Goal: Task Accomplishment & Management: Complete application form

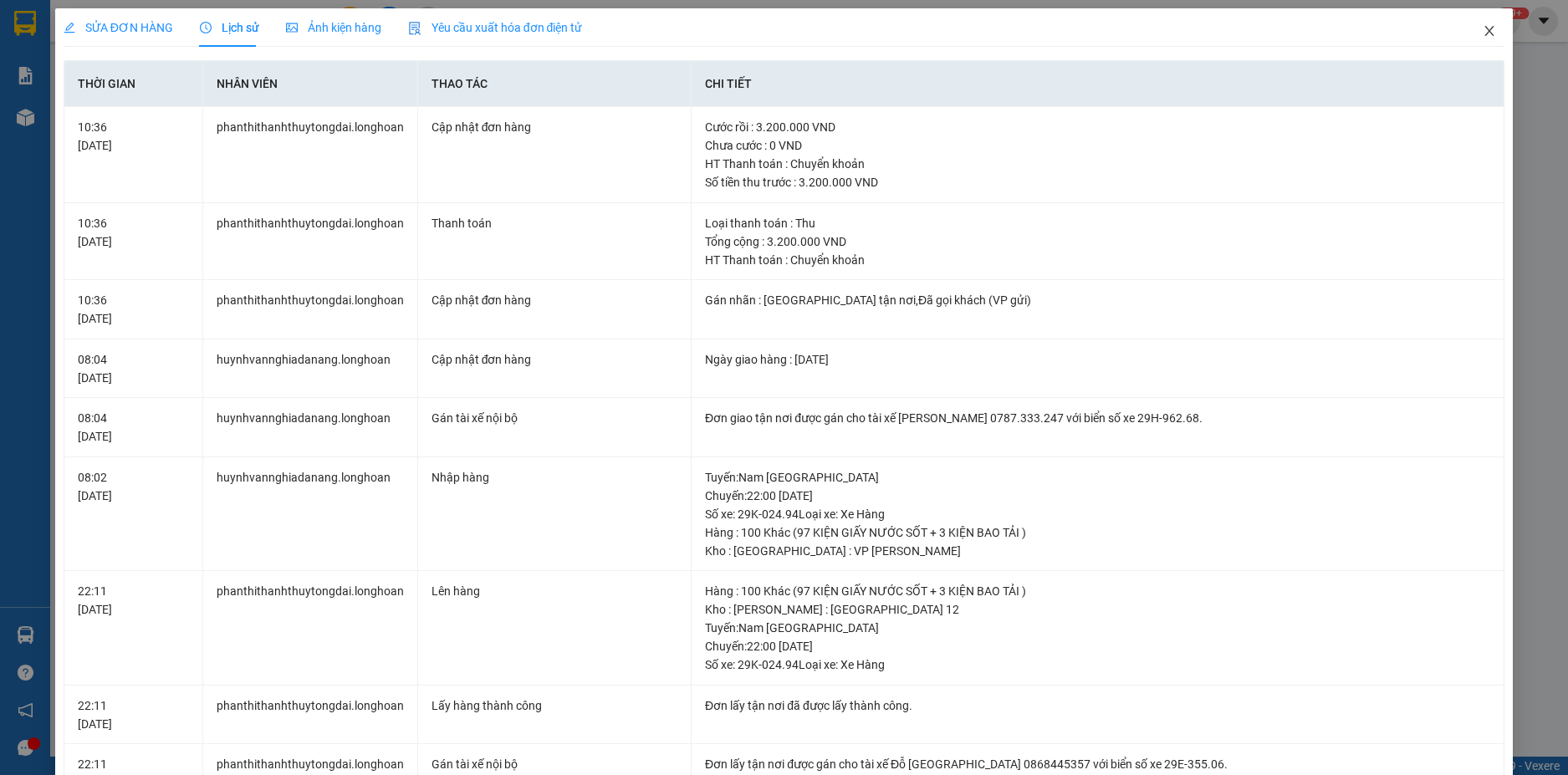
click at [1466, 38] on span "Close" at bounding box center [1489, 32] width 47 height 47
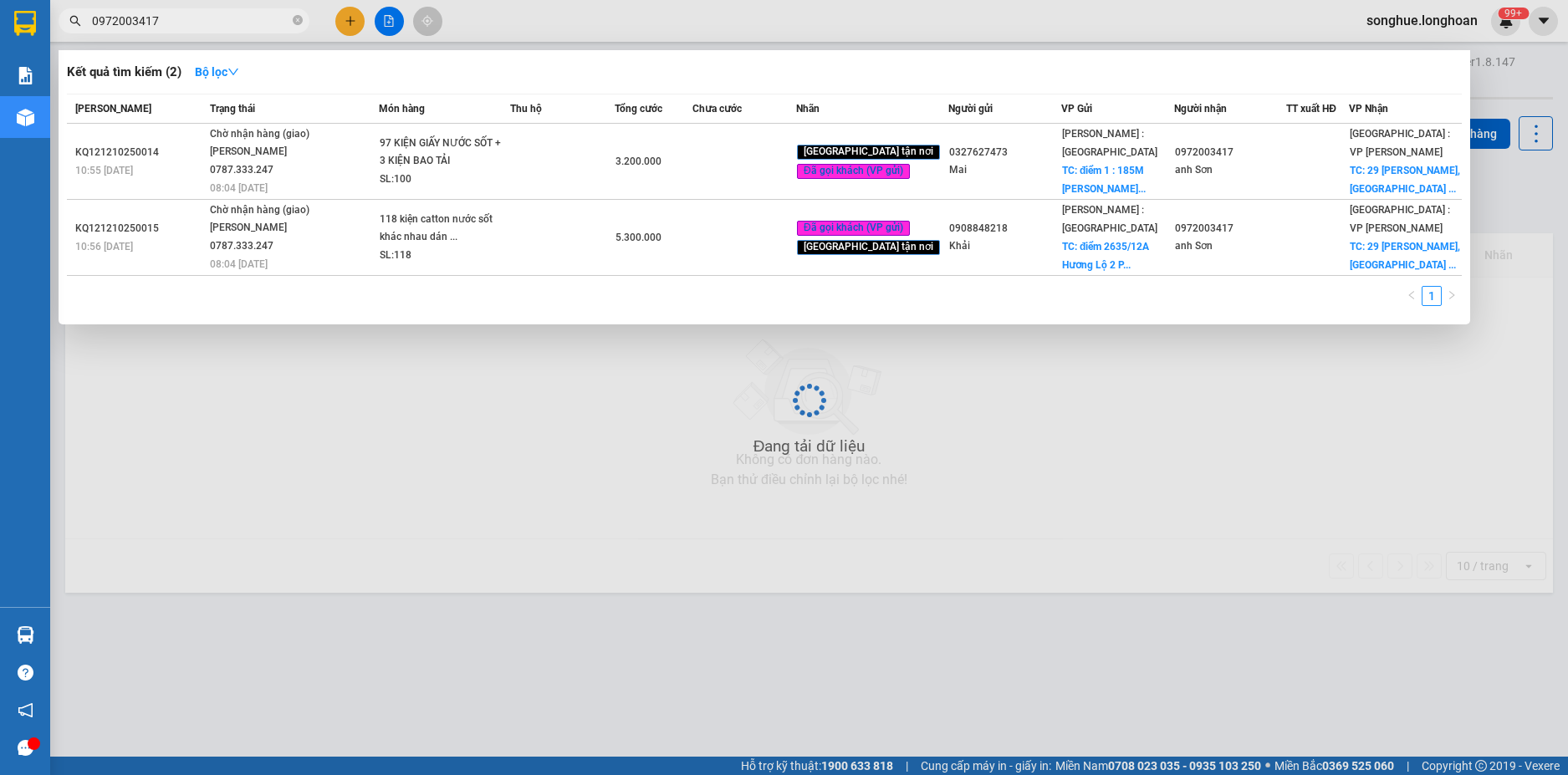
click at [199, 8] on span "0972003417" at bounding box center [184, 21] width 251 height 25
click at [301, 16] on icon "close-circle" at bounding box center [297, 20] width 10 height 10
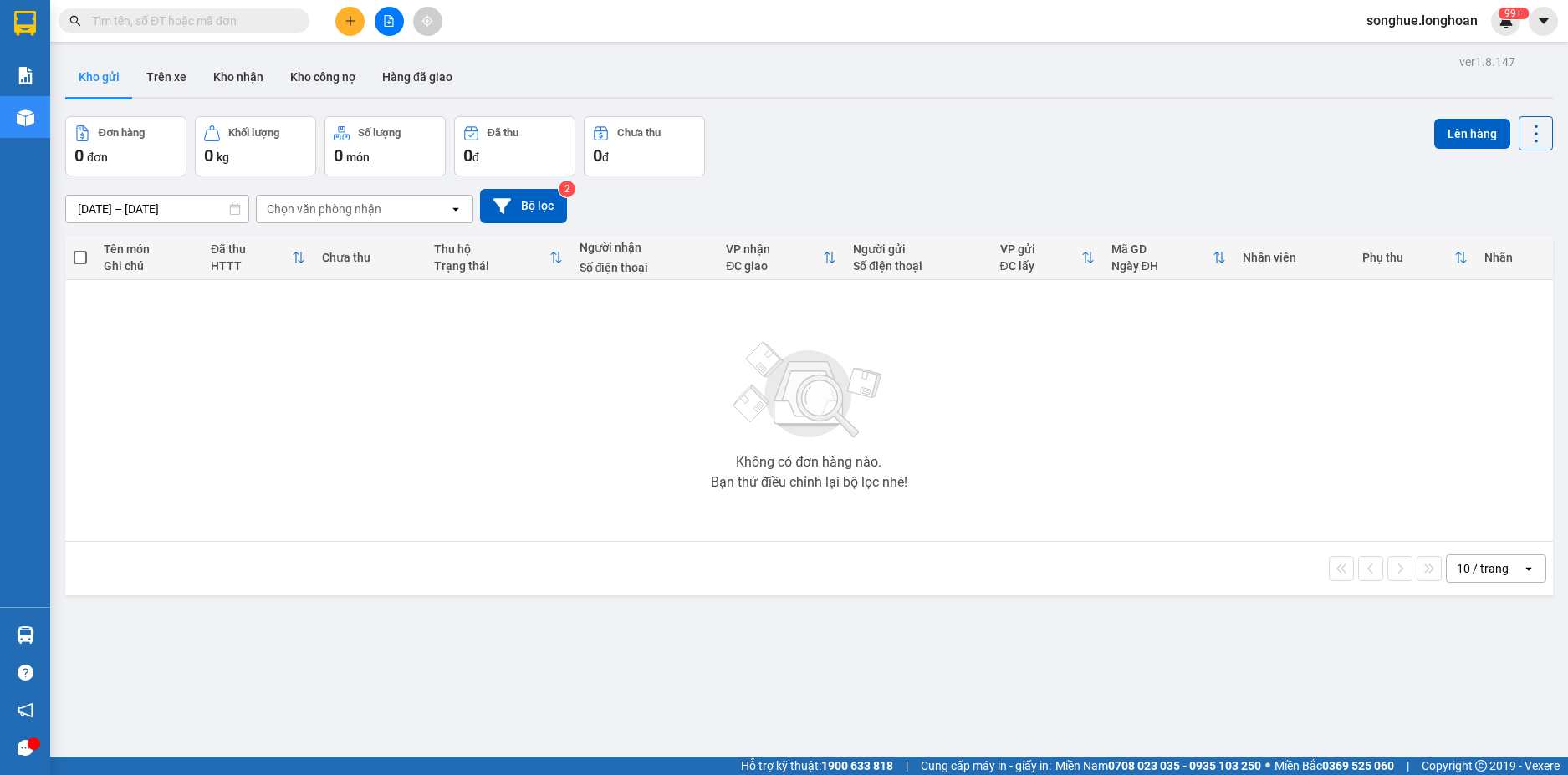
paste input "0962857645"
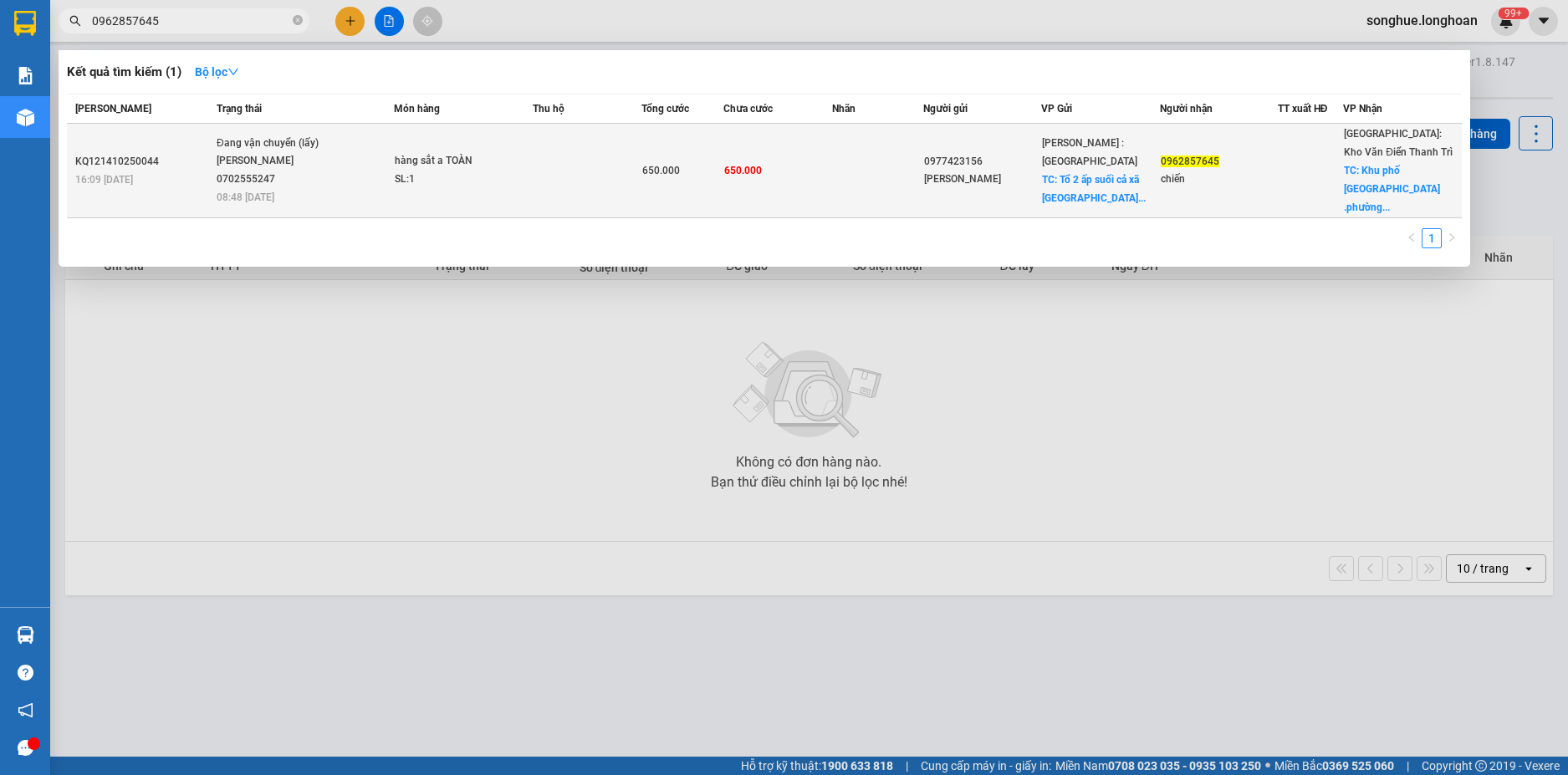
type input "0962857645"
click at [286, 173] on div "[PERSON_NAME] 0702555247" at bounding box center [279, 170] width 126 height 36
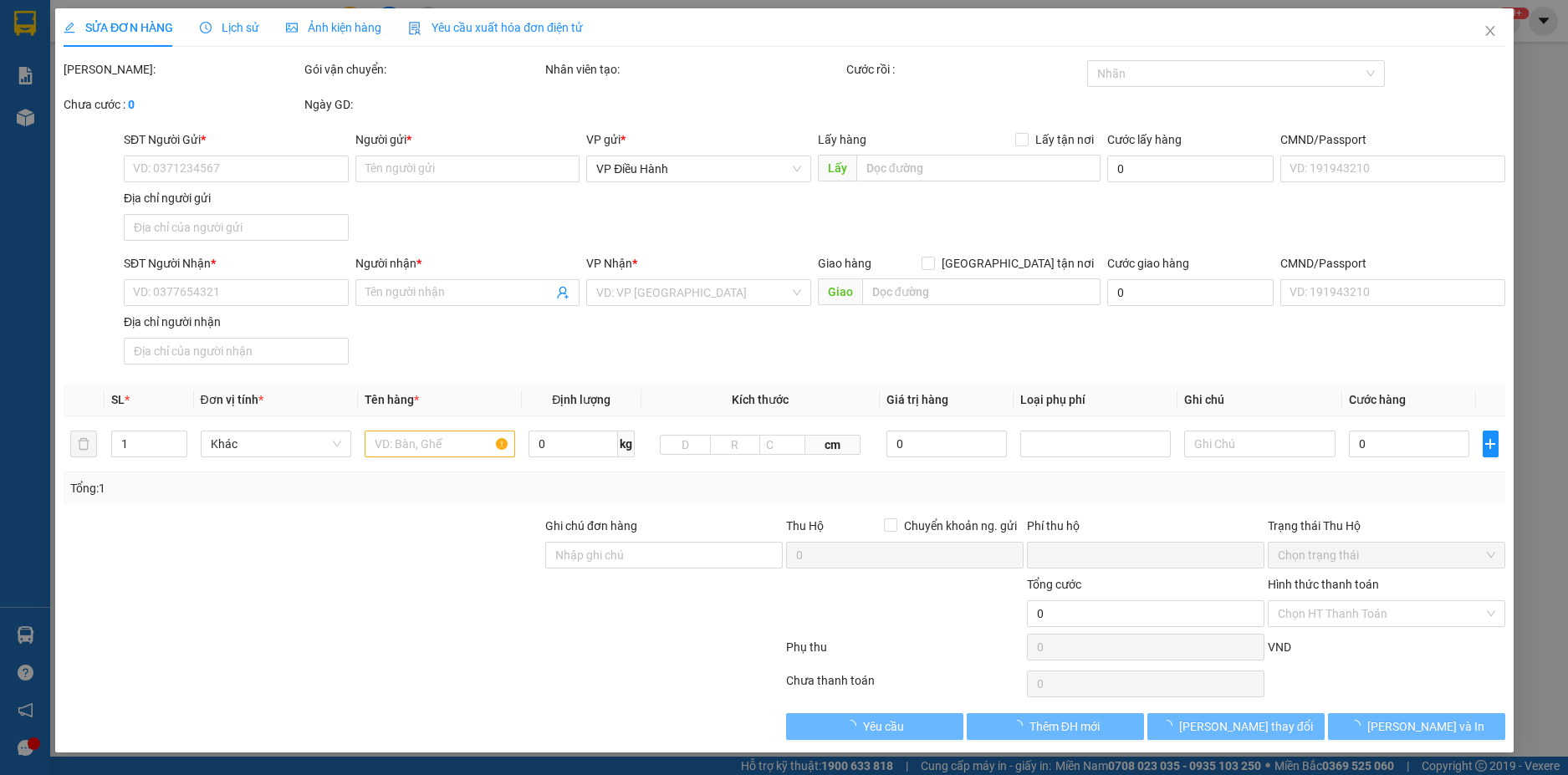
type input "0977423156"
type input "[PERSON_NAME]"
checkbox input "true"
type input "Tổ 2 ấp suối cả xã [GEOGRAPHIC_DATA]"
type input "0962857645"
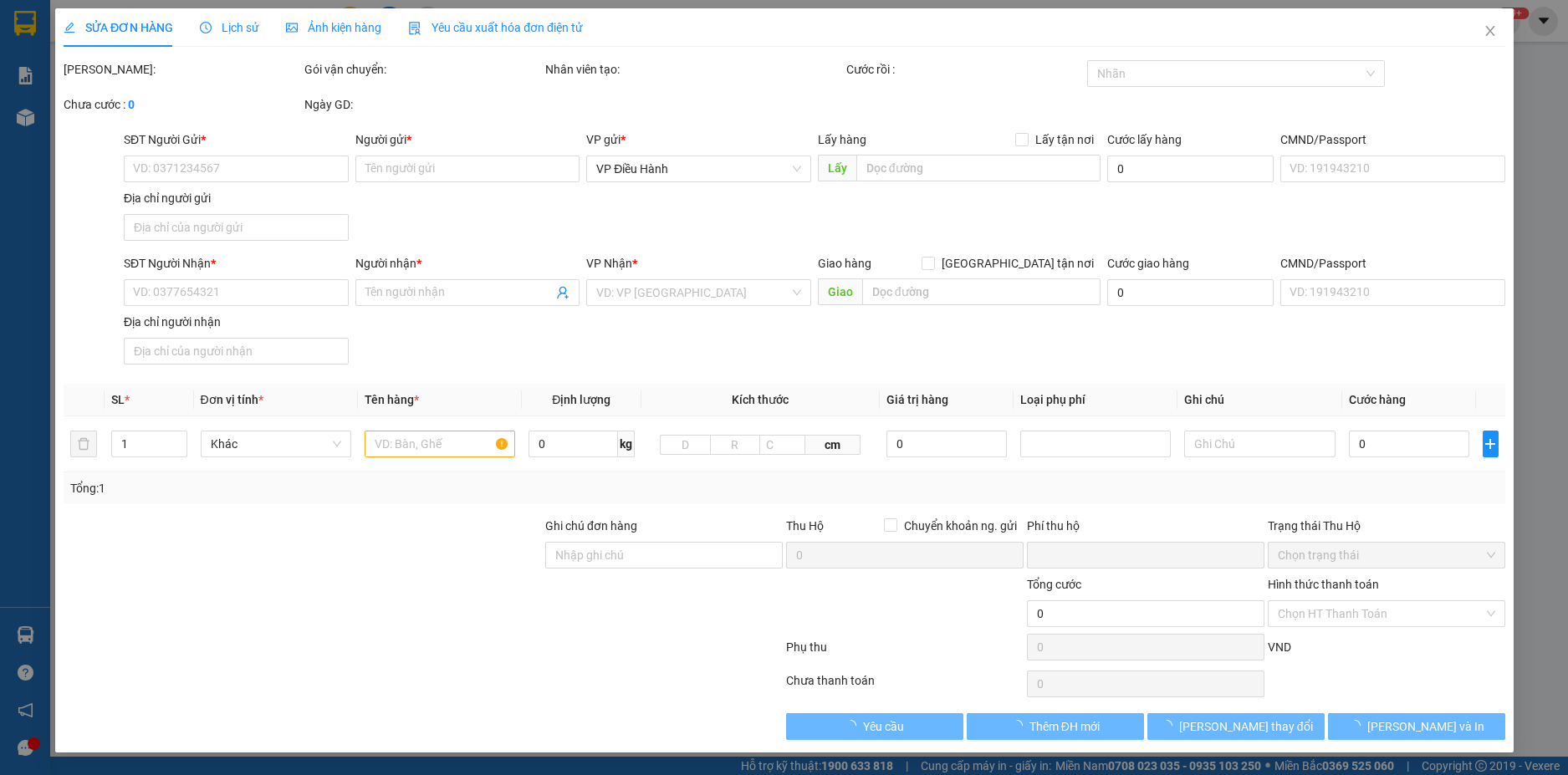
type input "chiến"
checkbox input "true"
type input "Khu phố [GEOGRAPHIC_DATA] .phường trí quả([GEOGRAPHIC_DATA] ) ..Bắc [GEOGRAPHIC…"
type input "0"
type input "650.000"
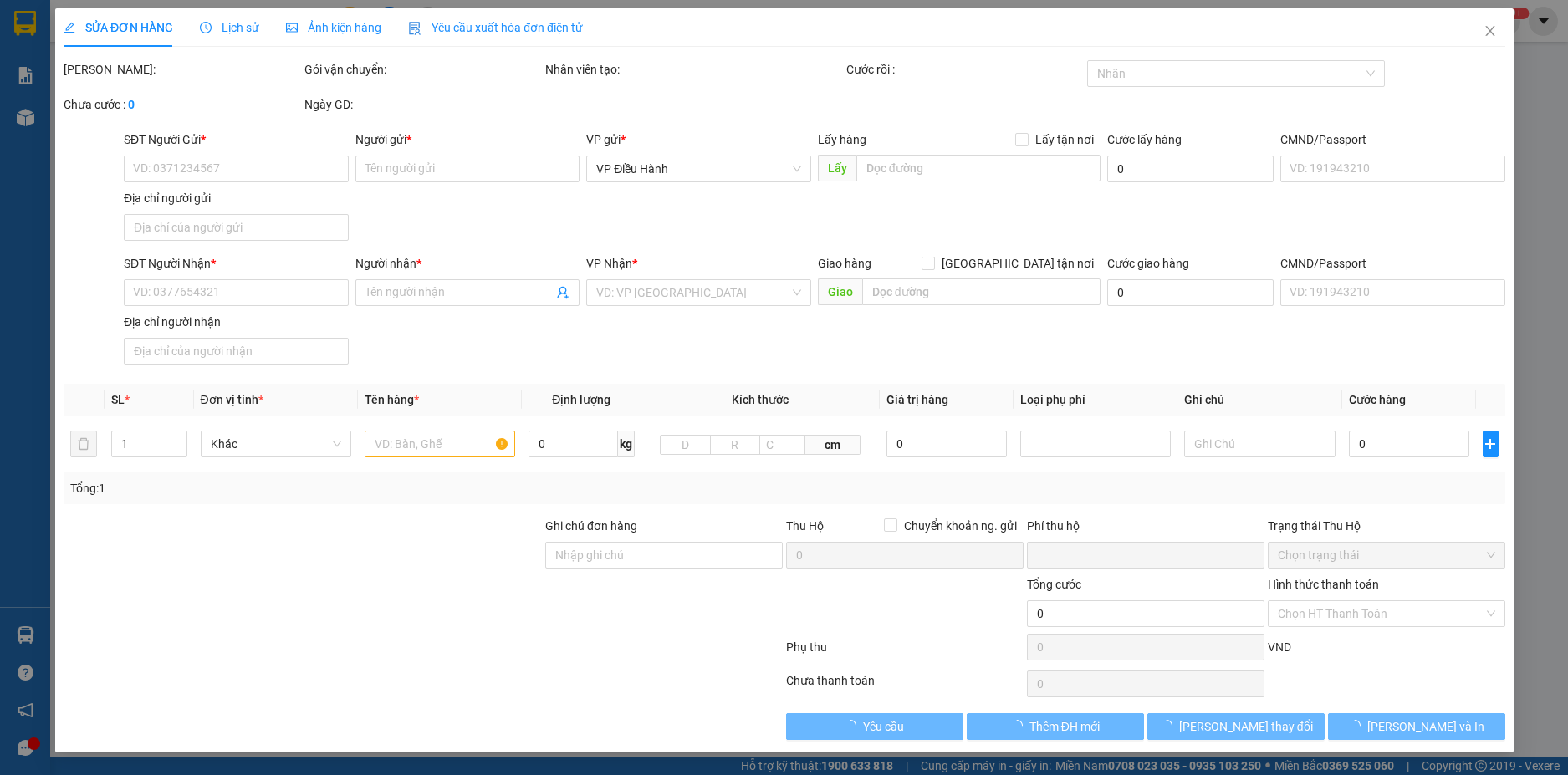
type input "650.000"
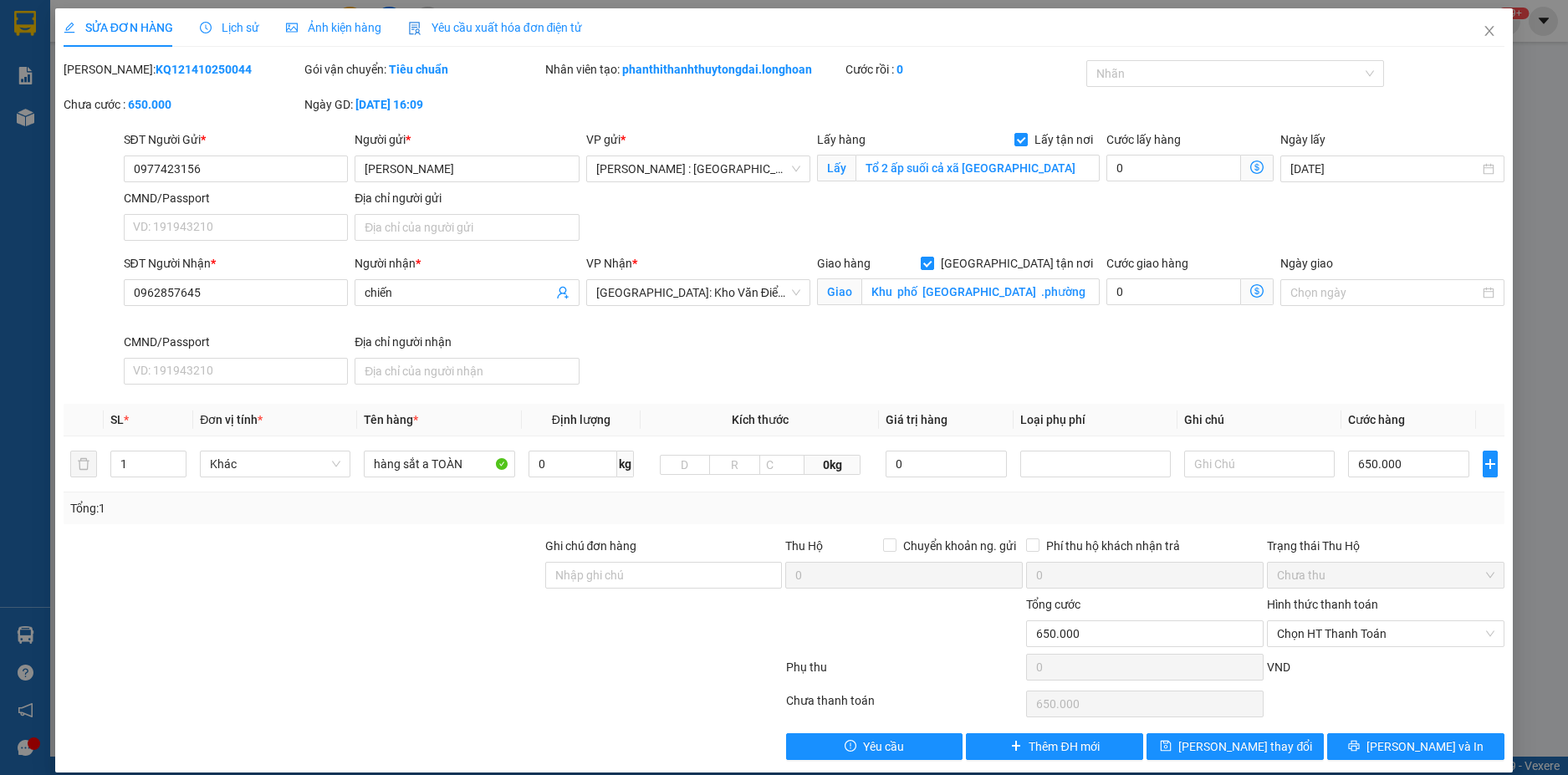
drag, startPoint x: 216, startPoint y: 31, endPoint x: 230, endPoint y: 42, distance: 17.8
click at [217, 30] on span "Lịch sử" at bounding box center [230, 27] width 60 height 14
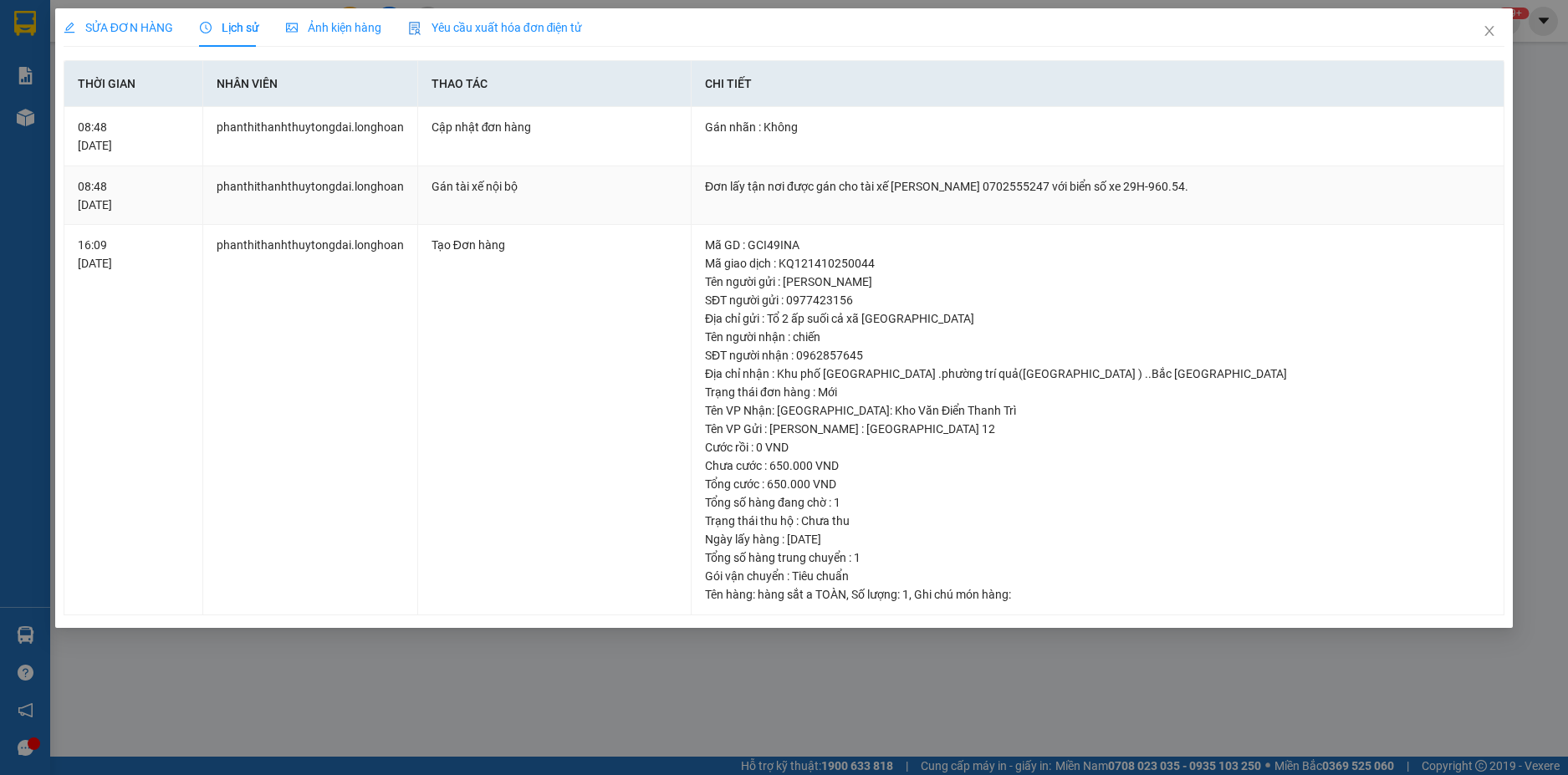
click at [825, 199] on td "Đơn lấy tận nơi được gán cho tài xế [PERSON_NAME] 0702555247 với biển số xe 29H…" at bounding box center [1097, 196] width 812 height 60
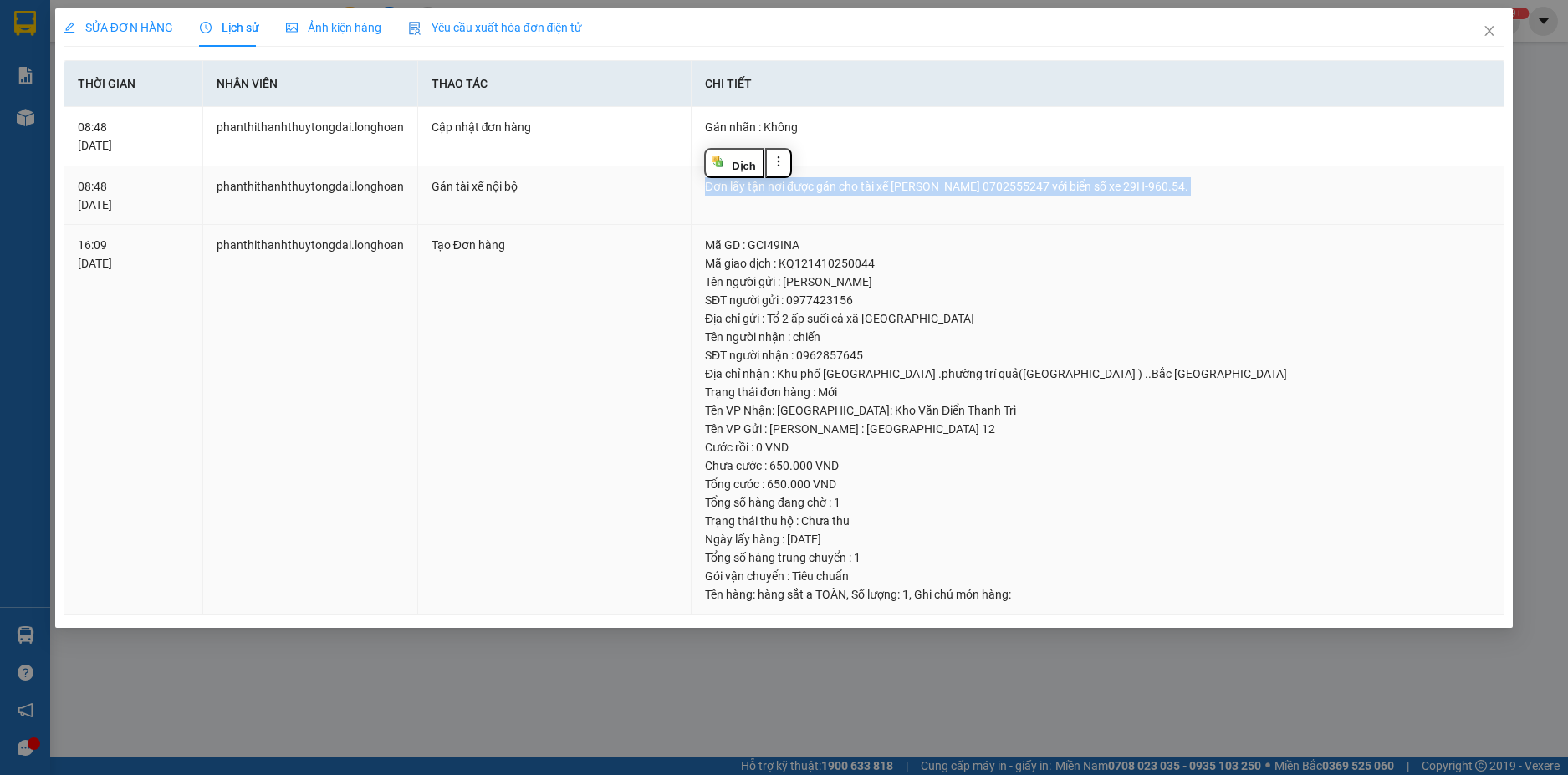
copy div "Đơn lấy tận nơi được gán cho tài xế [PERSON_NAME] 0702555247 với biển số xe 29H…"
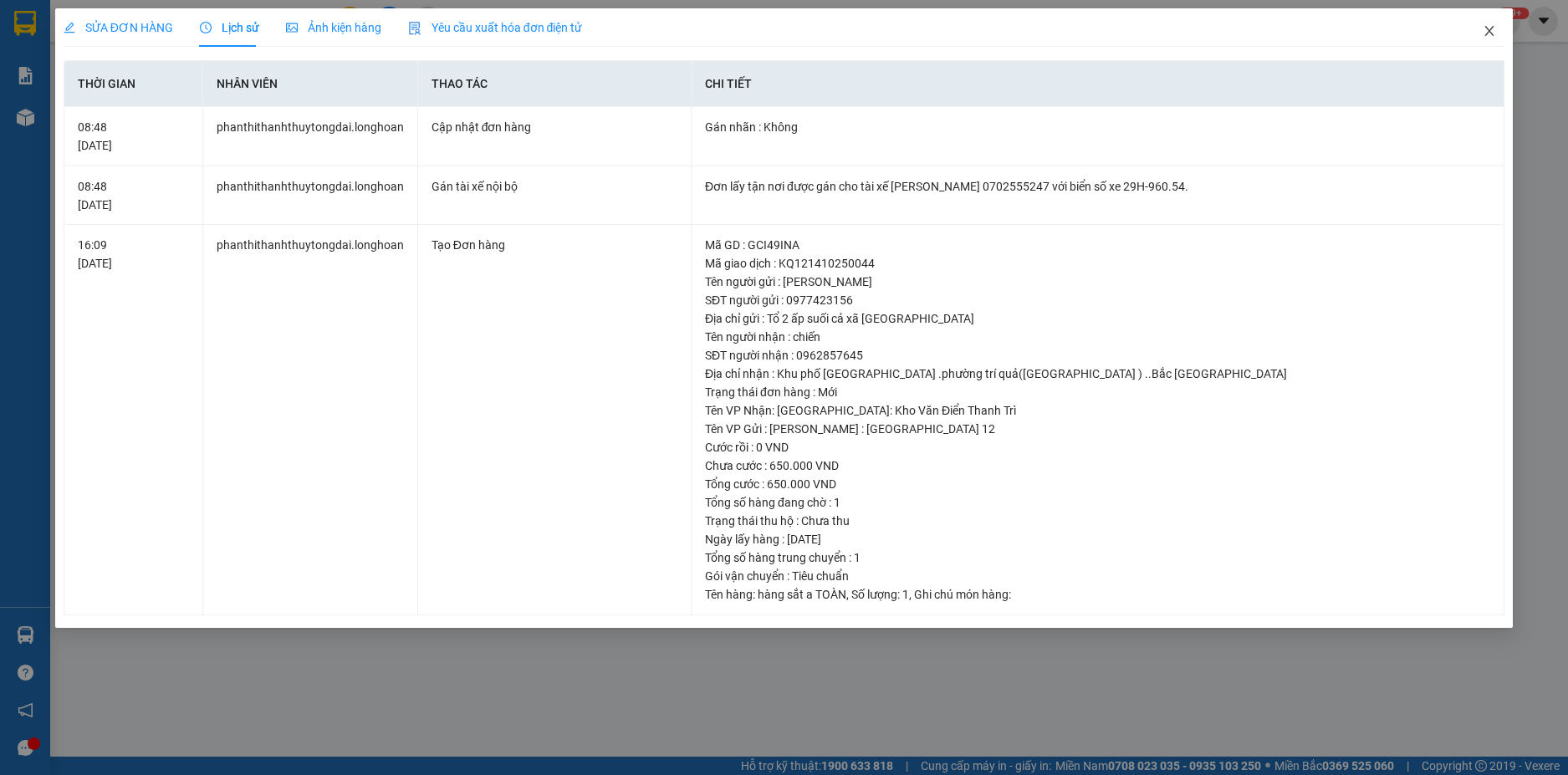
click at [1487, 40] on span "Close" at bounding box center [1489, 32] width 47 height 47
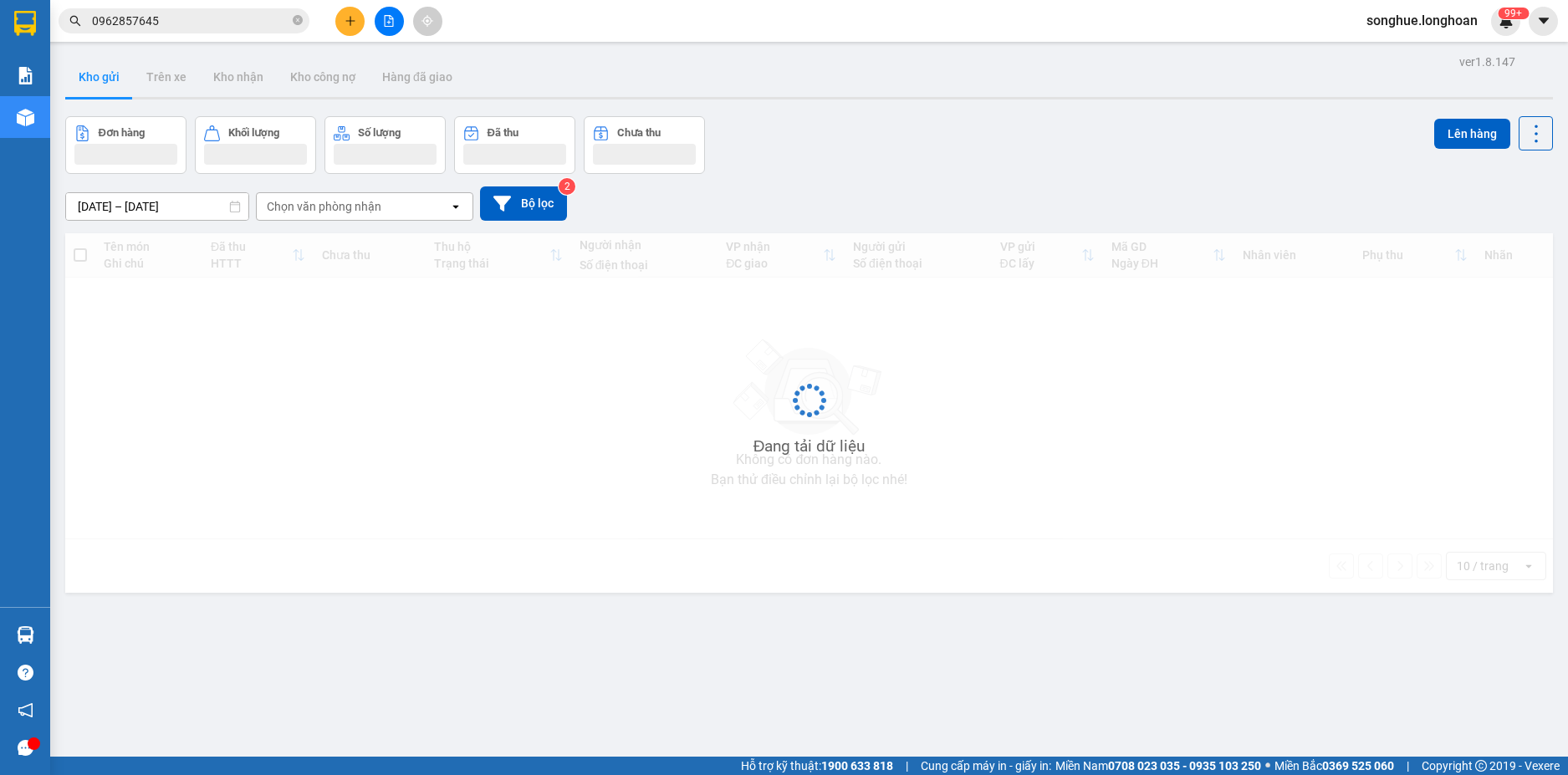
click at [272, 22] on input "0962857645" at bounding box center [191, 21] width 197 height 18
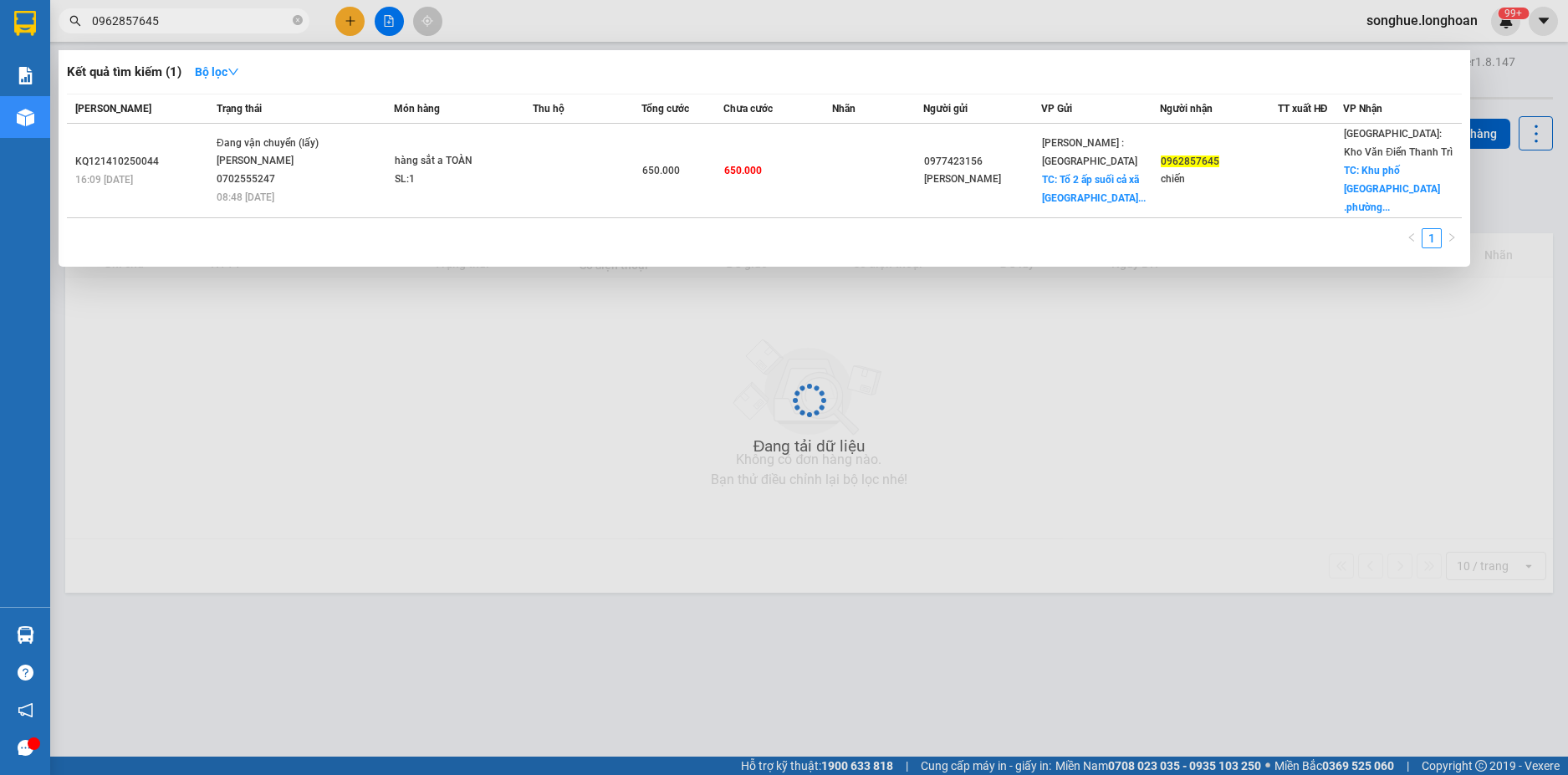
click at [272, 20] on input "0962857645" at bounding box center [191, 21] width 197 height 18
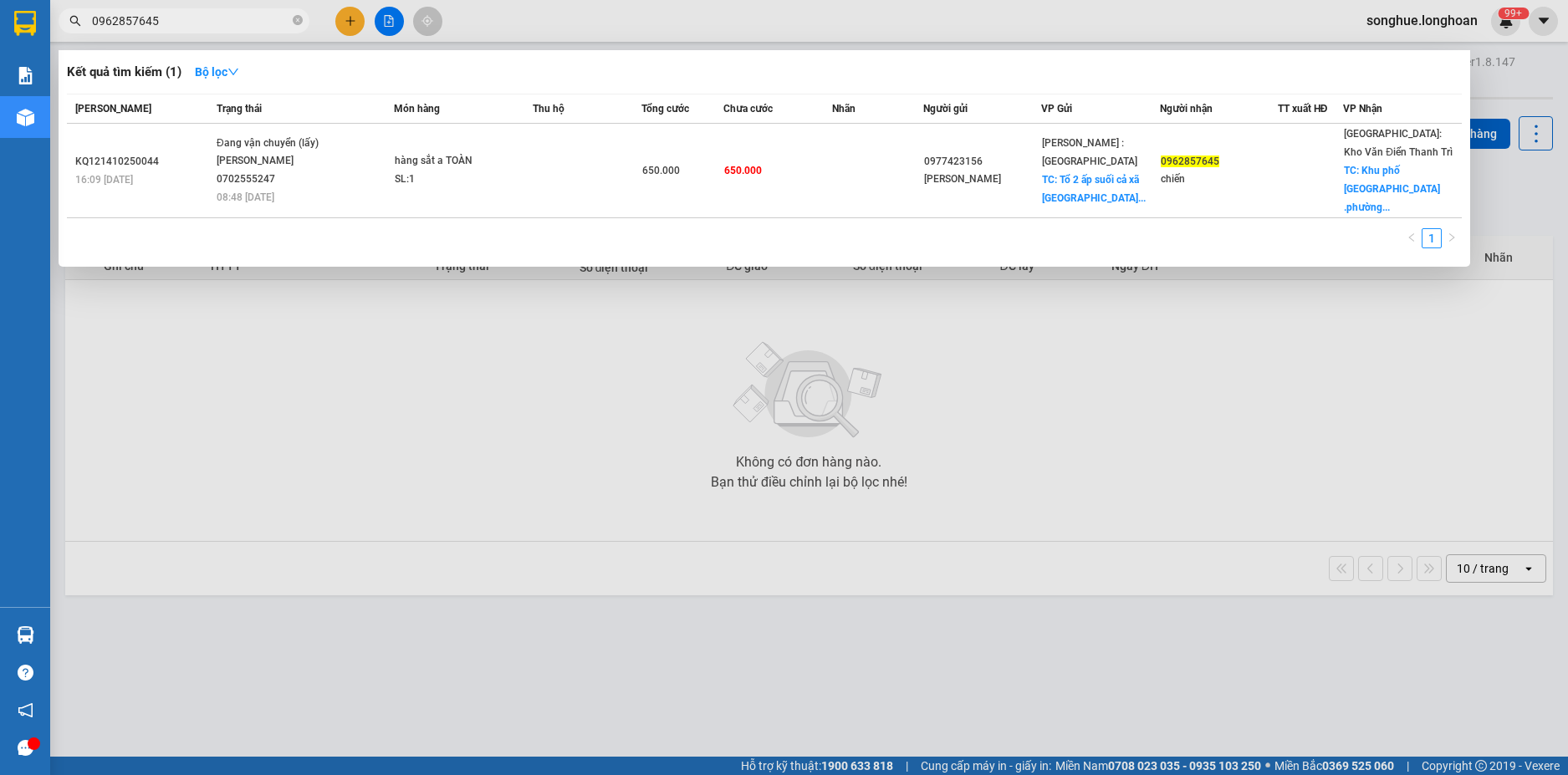
paste input "091 771113"
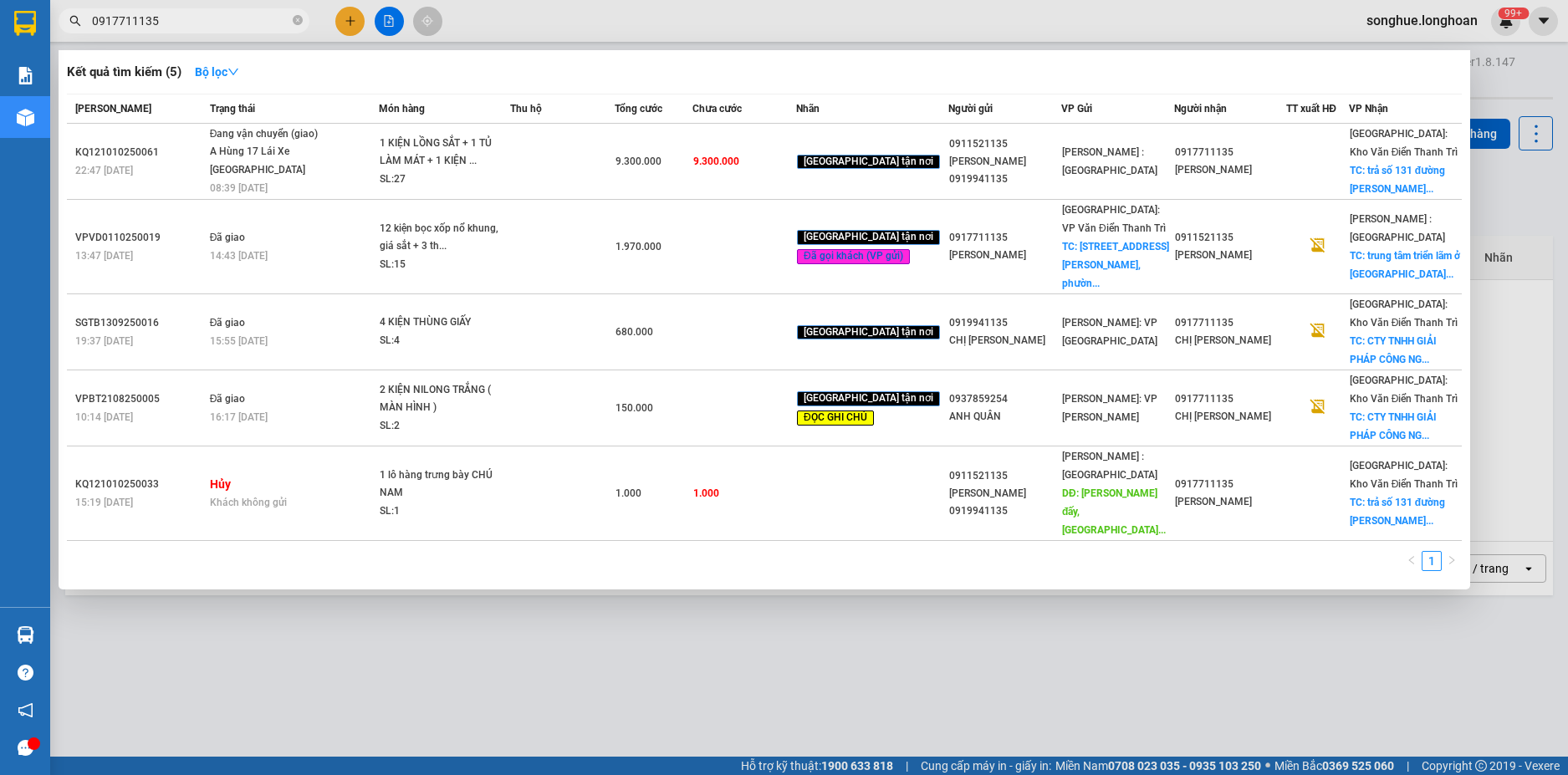
click at [223, 23] on input "0917711135" at bounding box center [191, 21] width 197 height 18
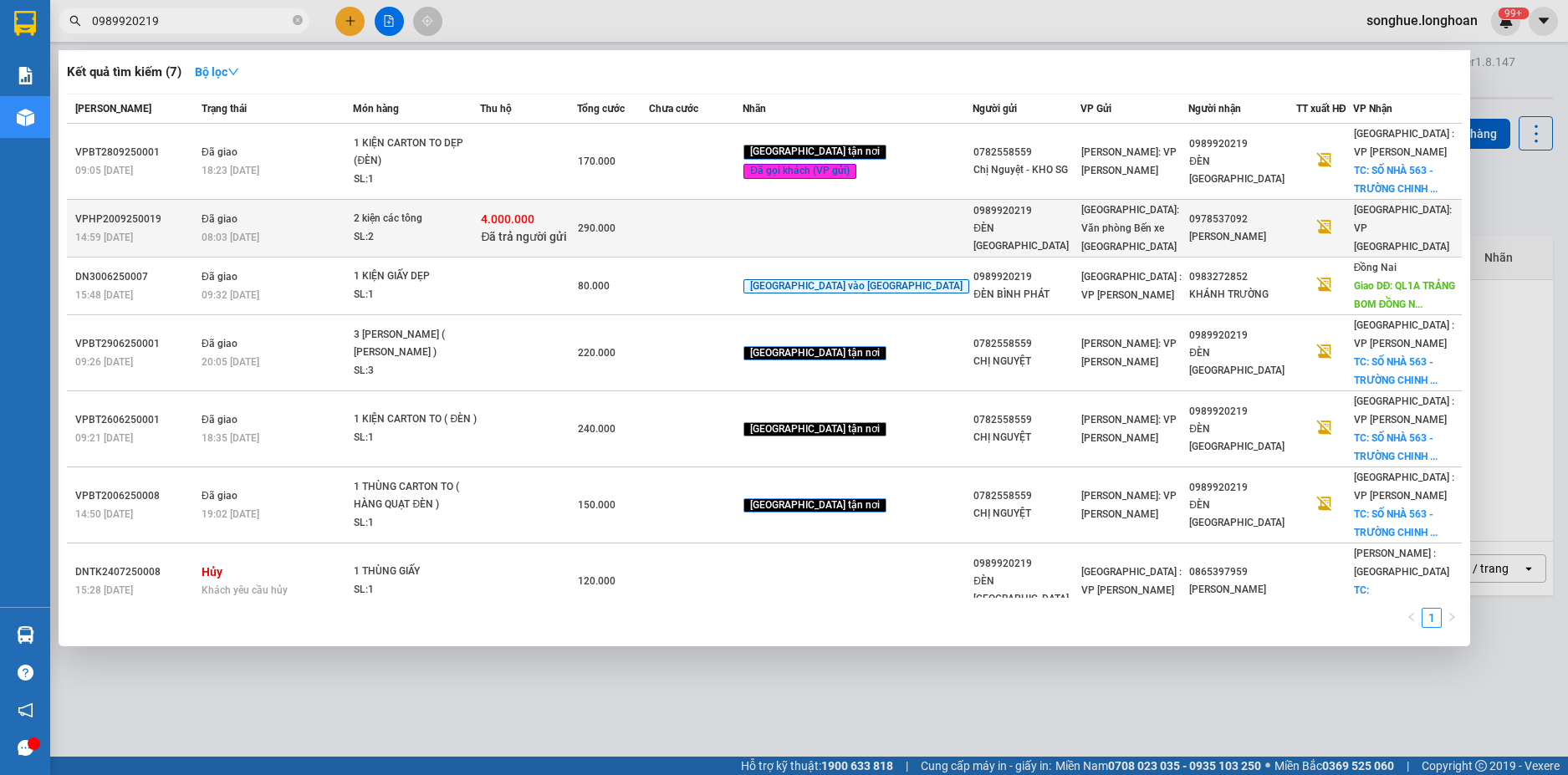
type input "0989920219"
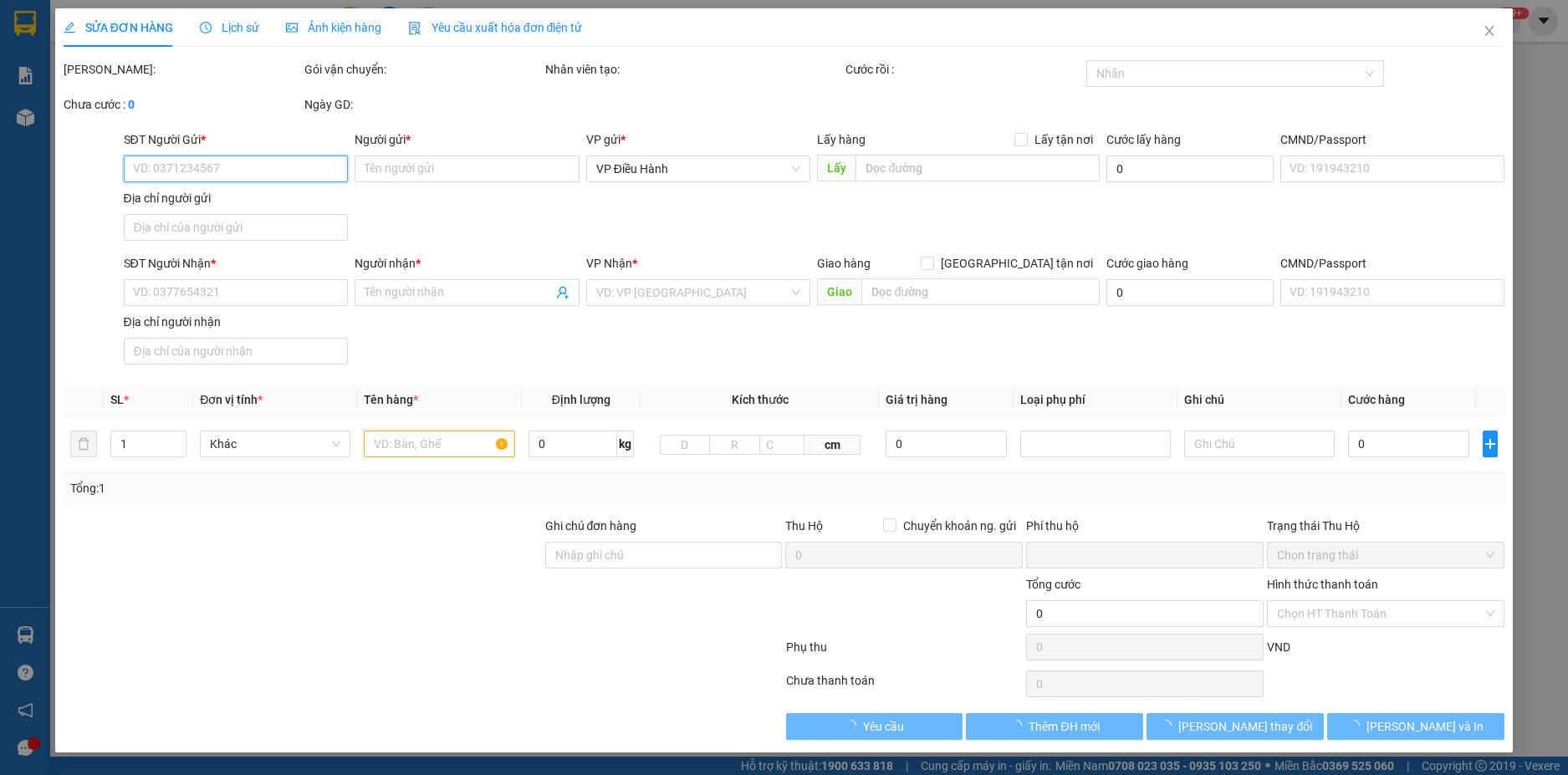
type input "0989920219"
type input "ĐÈN [GEOGRAPHIC_DATA]"
type input "0978537092"
type input "[PERSON_NAME]"
type input "nhận nguyên kiện giao nguyên kiện - Bể vỡ không đền"
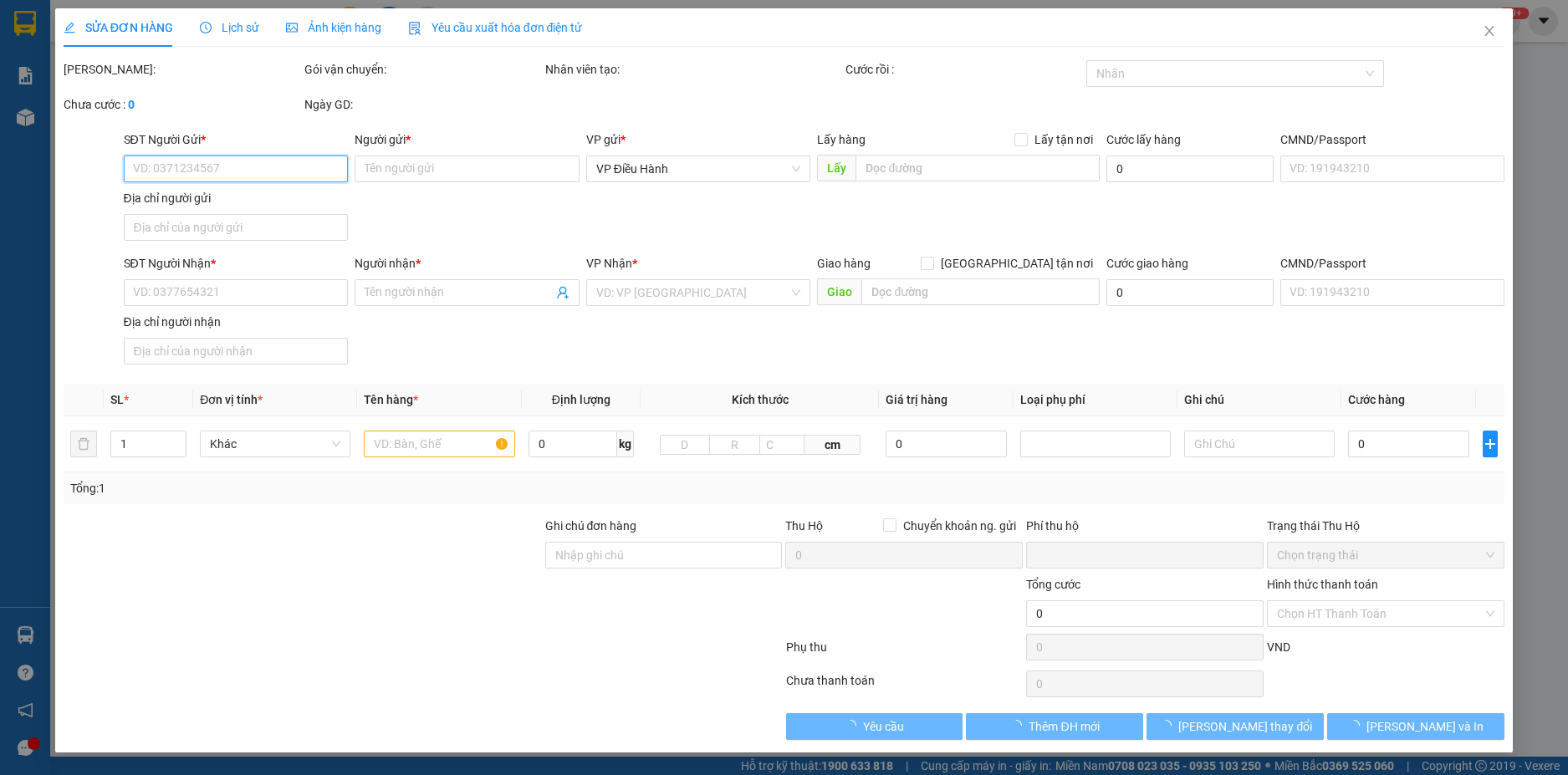
checkbox input "true"
type input "4.000.000"
type input "20.000"
type input "290.000"
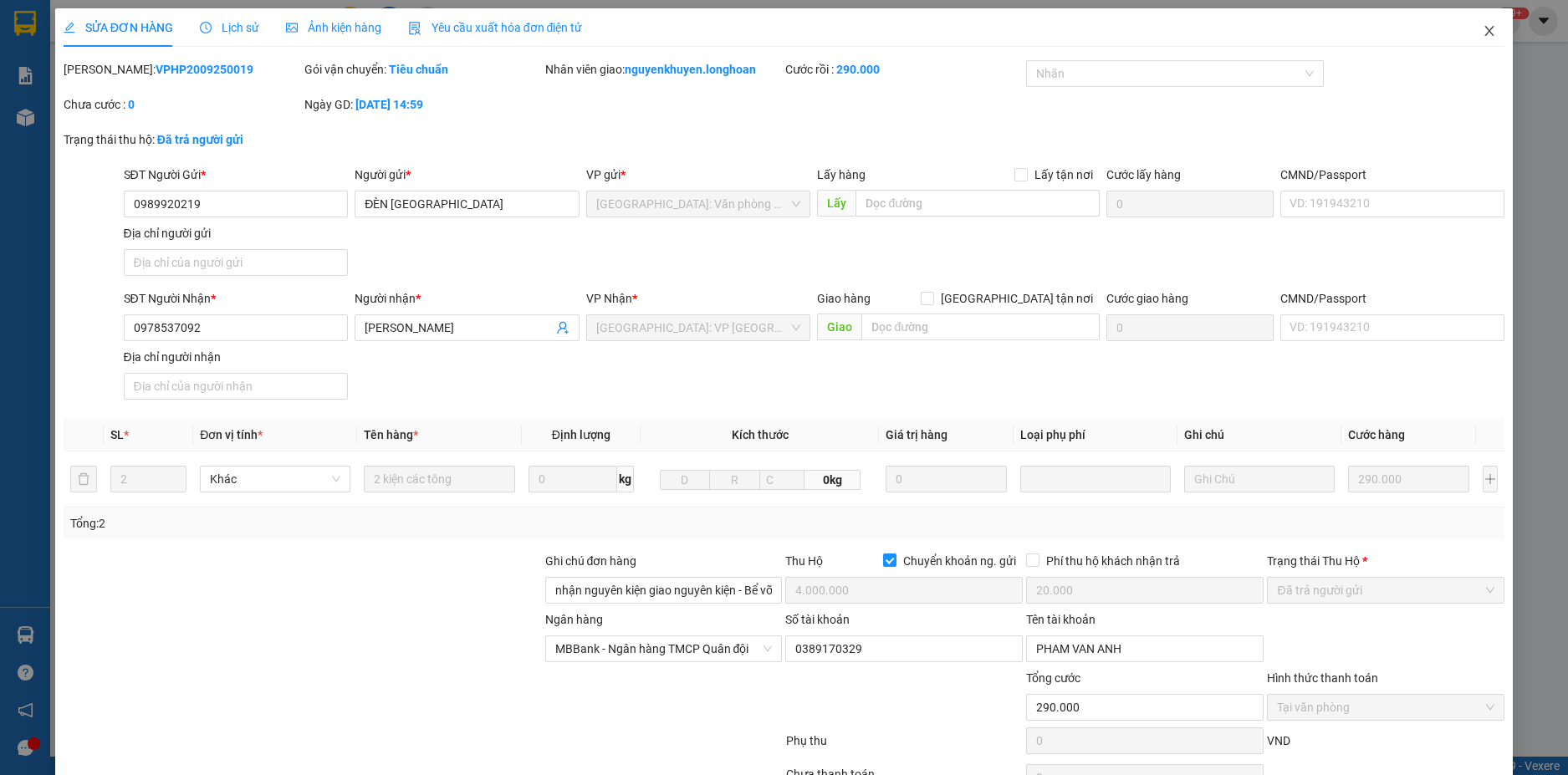
click at [1485, 32] on span "Close" at bounding box center [1489, 32] width 47 height 47
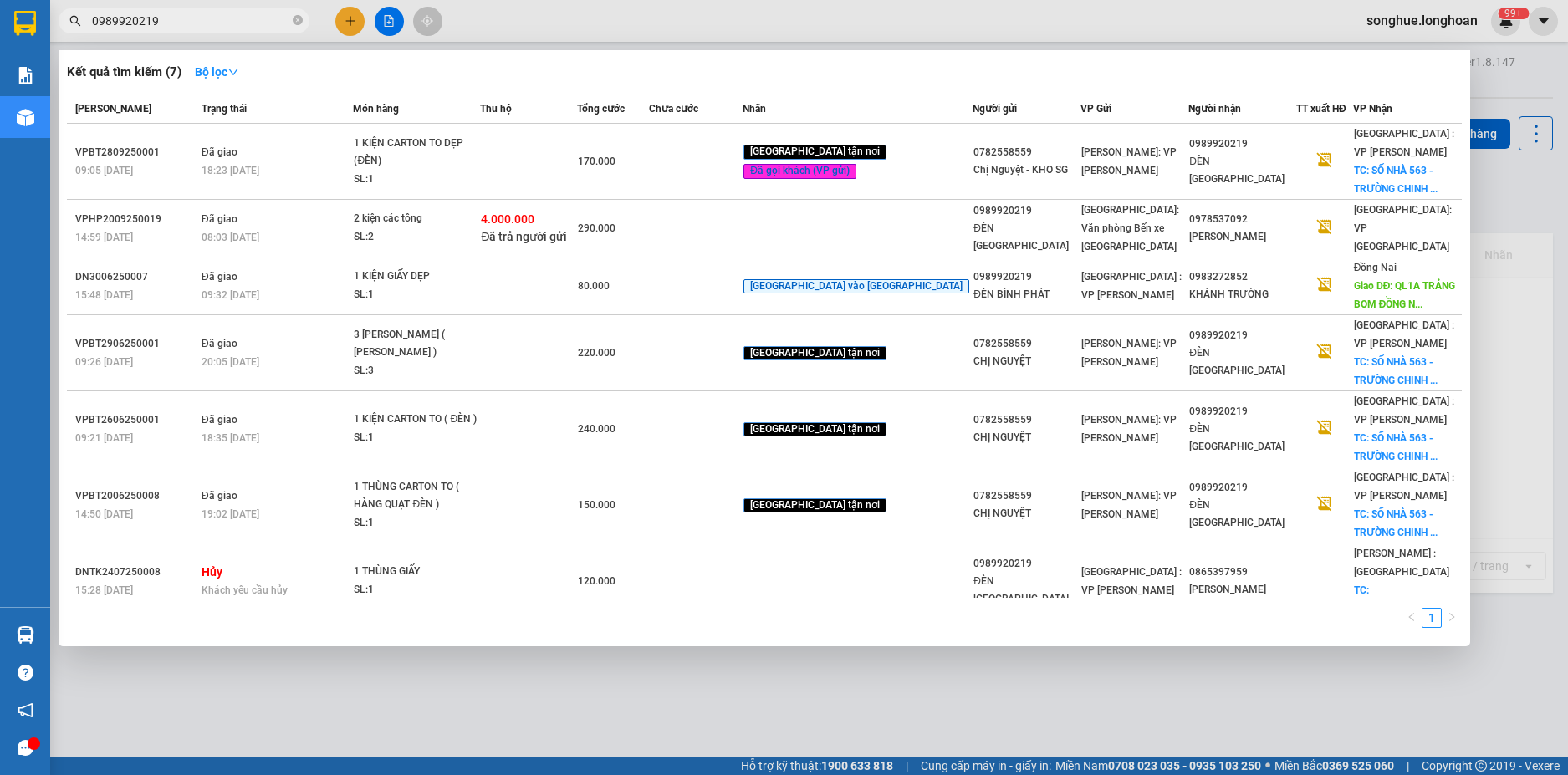
click at [257, 21] on input "0989920219" at bounding box center [191, 21] width 197 height 18
paste input "0865199266"
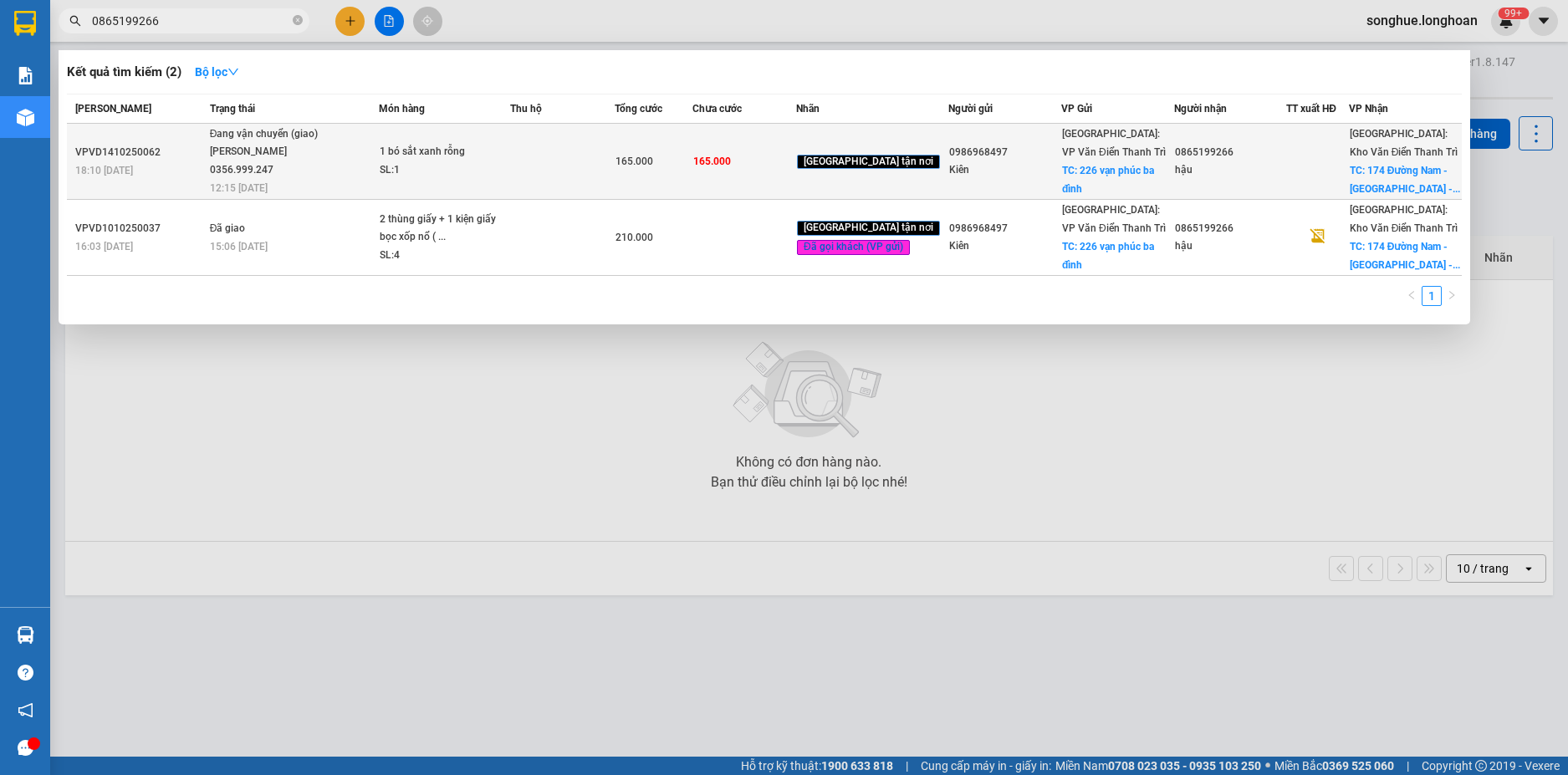
type input "0865199266"
click at [326, 157] on div "[PERSON_NAME] 0356.999.247" at bounding box center [272, 161] width 126 height 36
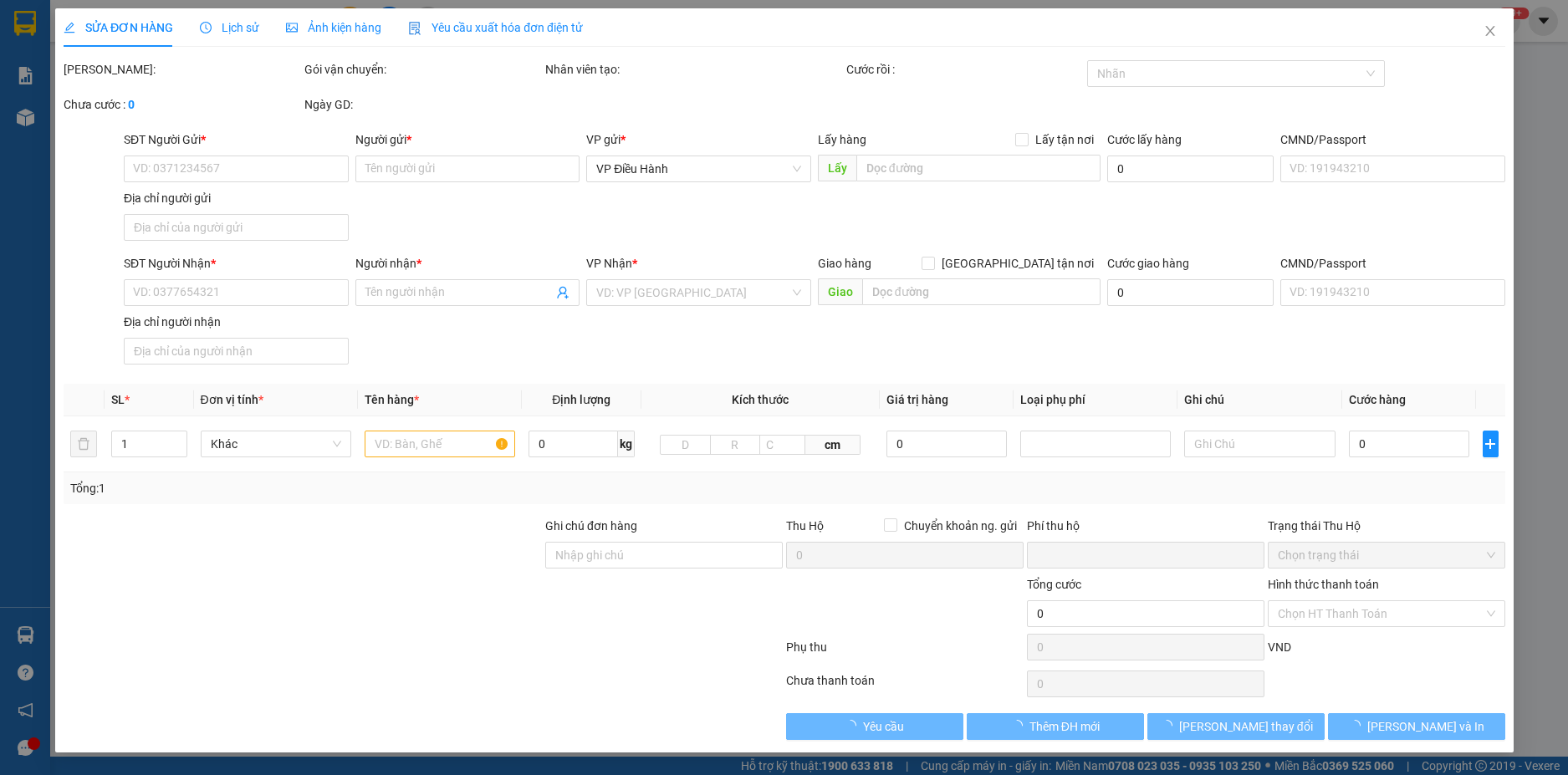
type input "0986968497"
type input "Kiên"
checkbox input "true"
type input "226 vạn phúc ba đình"
type input "0865199266"
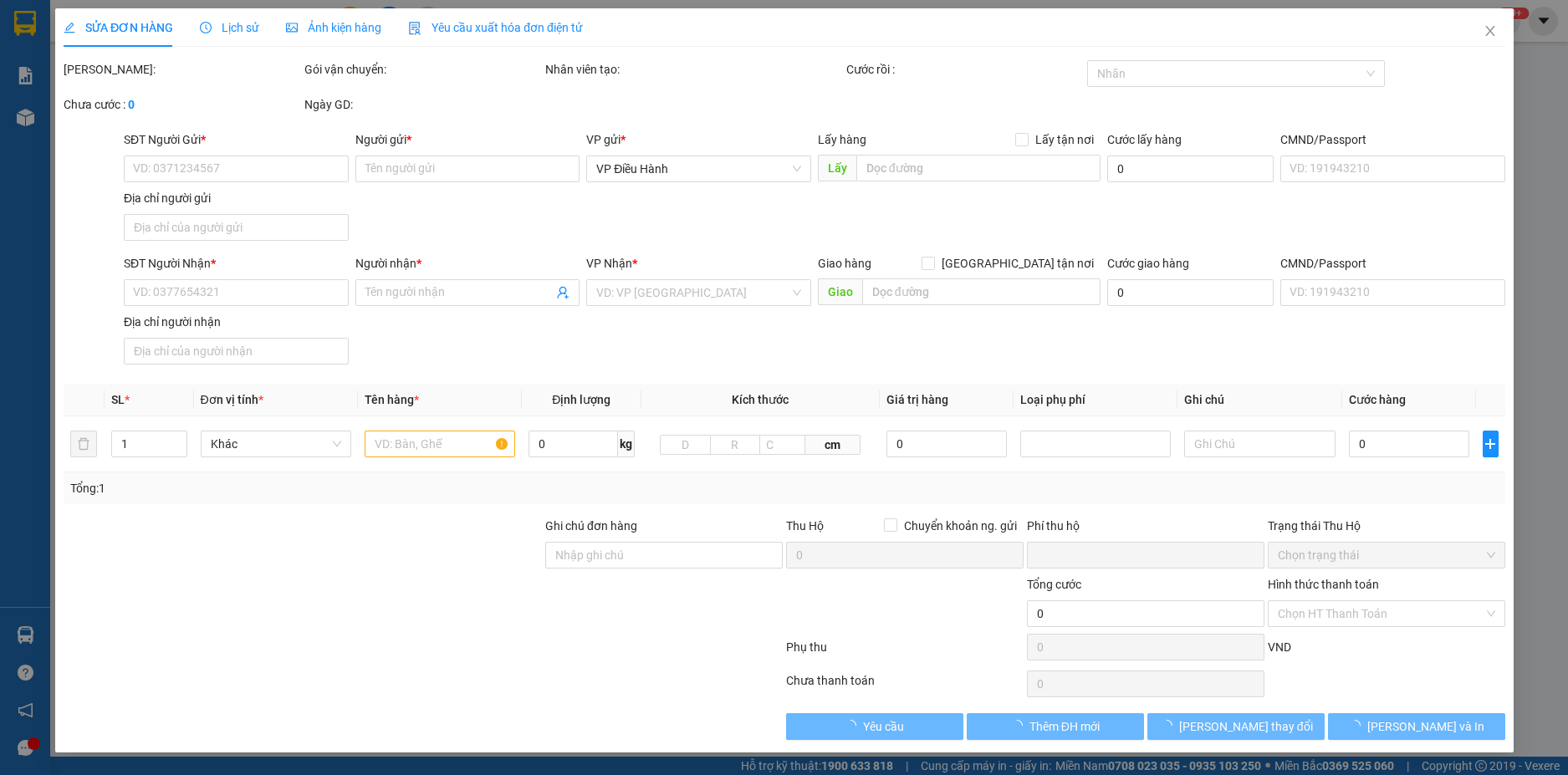
type input "hậu"
checkbox input "true"
type input "174 Đường Nam - [GEOGRAPHIC_DATA] - [GEOGRAPHIC_DATA]"
type input "0"
type input "165.000"
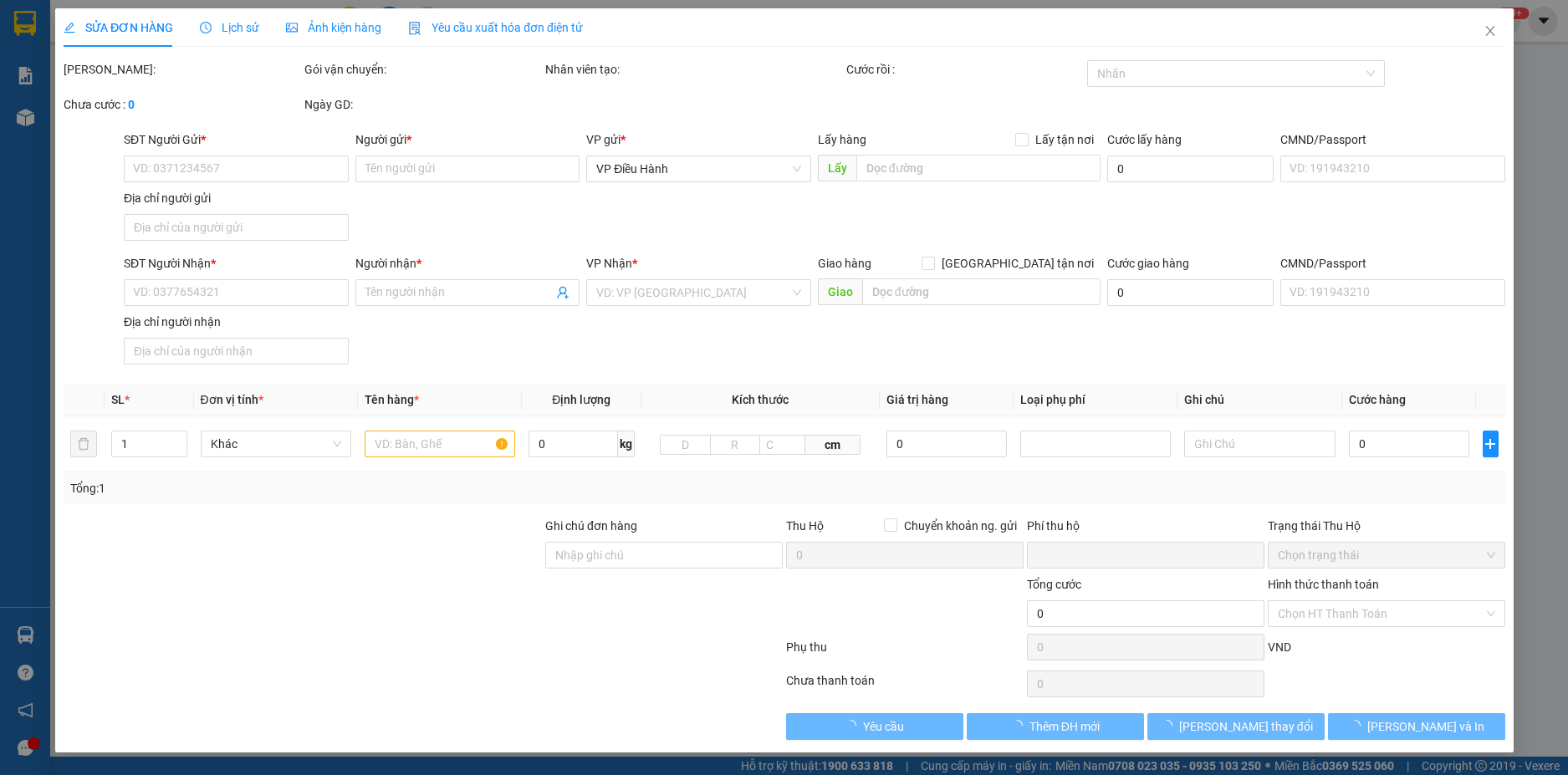
type input "165.000"
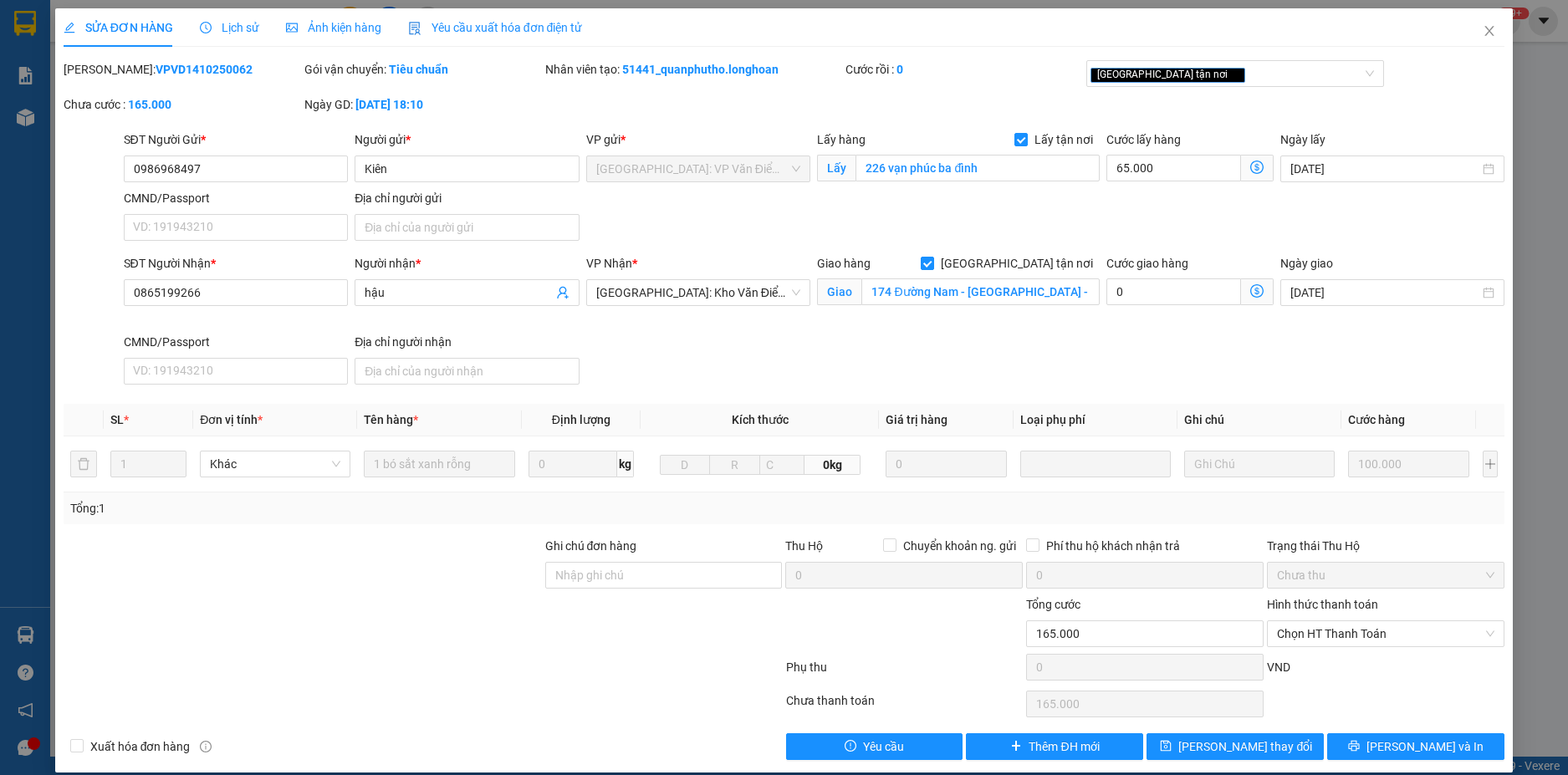
click at [226, 22] on span "Lịch sử" at bounding box center [230, 27] width 60 height 14
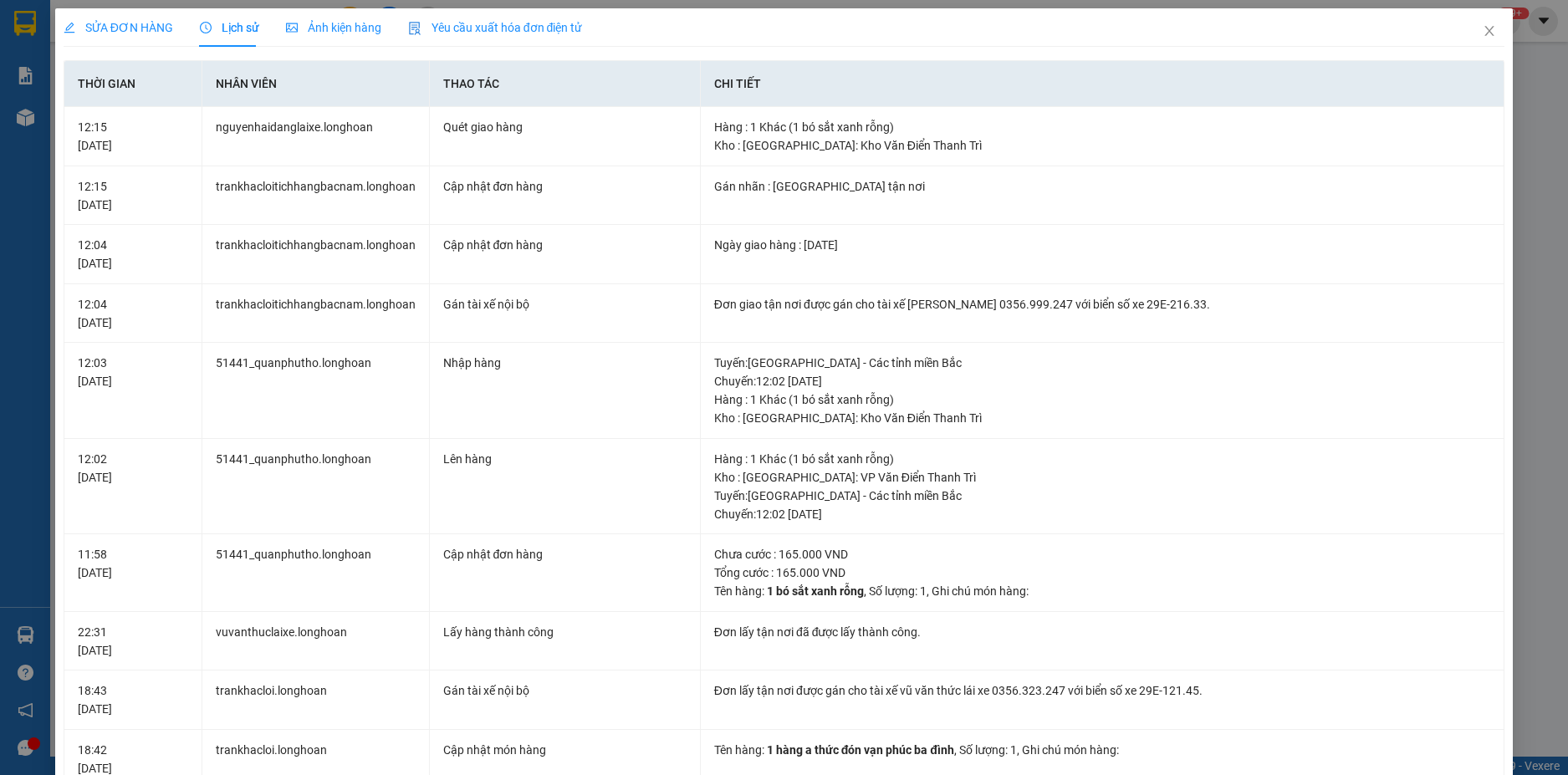
click at [108, 10] on div "SỬA ĐƠN HÀNG" at bounding box center [117, 27] width 109 height 39
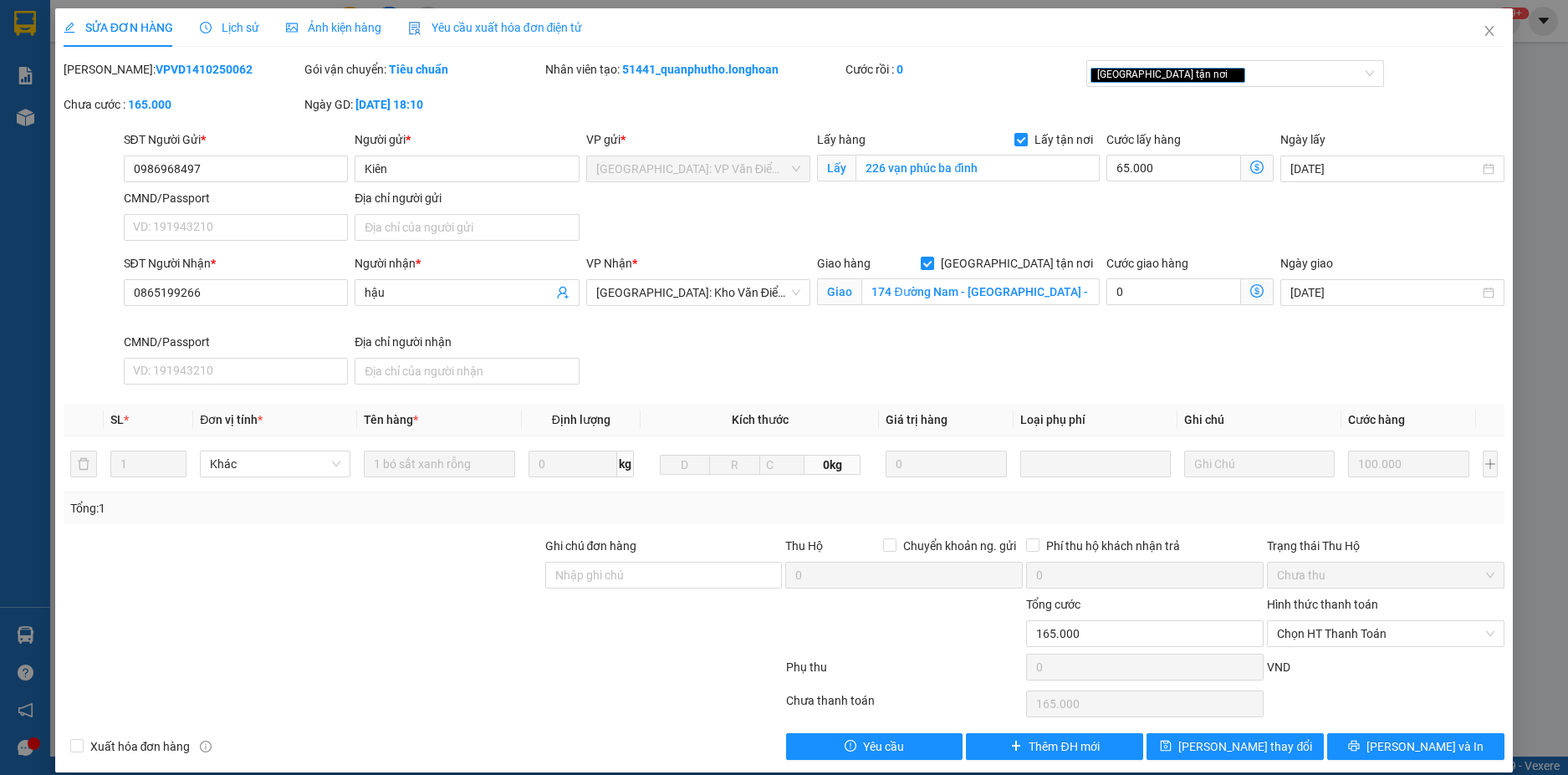
click at [161, 78] on div "[PERSON_NAME]: VPVD1410250062" at bounding box center [182, 70] width 238 height 18
copy b "VPVD1410250062"
click at [221, 33] on span "Lịch sử" at bounding box center [230, 27] width 60 height 14
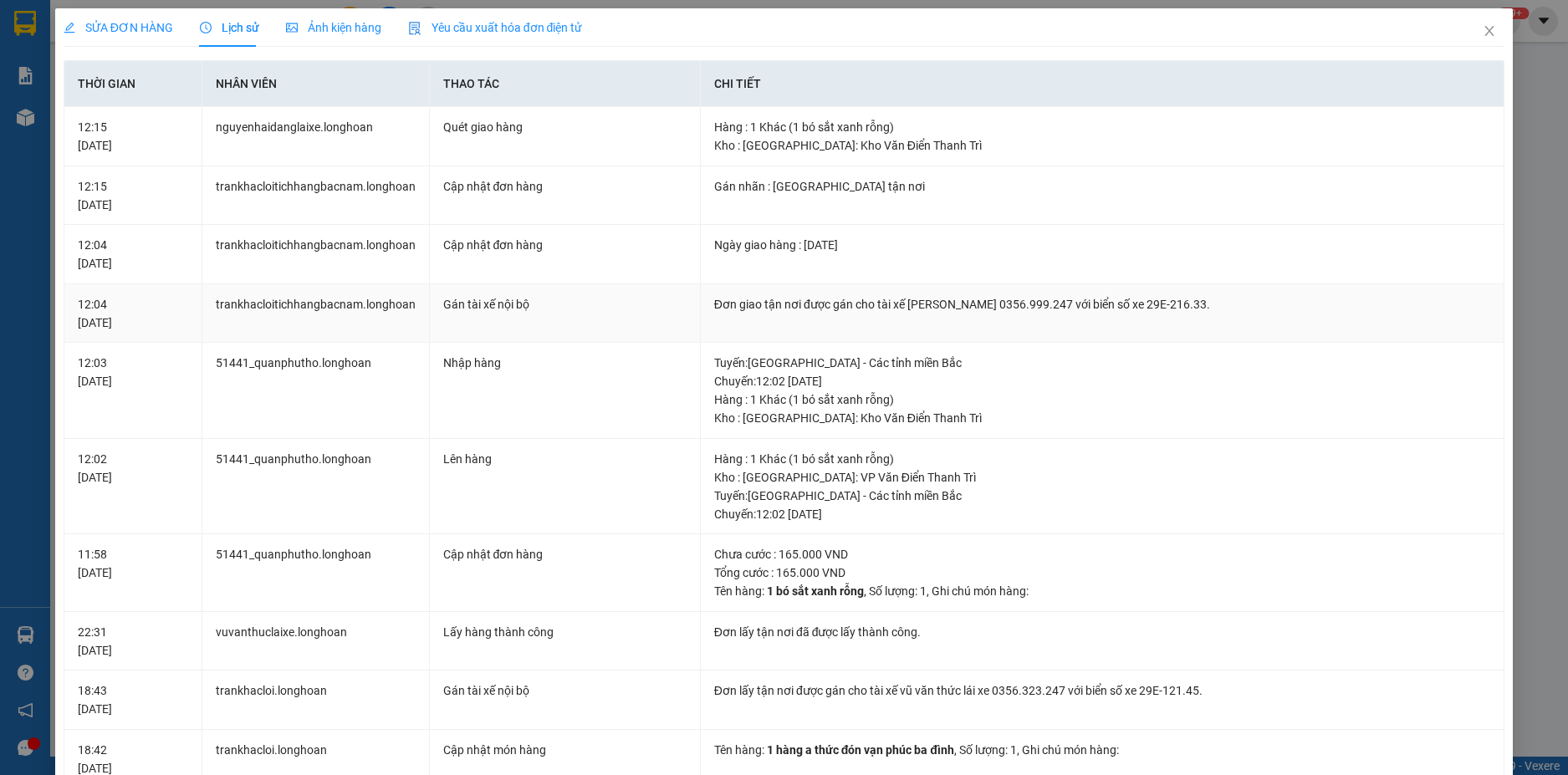
click at [1110, 292] on td "Đơn giao tận nơi được gán cho tài xế [PERSON_NAME] 0356.999.247 với biển số xe …" at bounding box center [1103, 314] width 804 height 60
copy div "Đơn giao tận nơi được gán cho tài xế [PERSON_NAME] 0356.999.247 với biển số xe …"
click at [1482, 34] on icon "close" at bounding box center [1488, 31] width 14 height 14
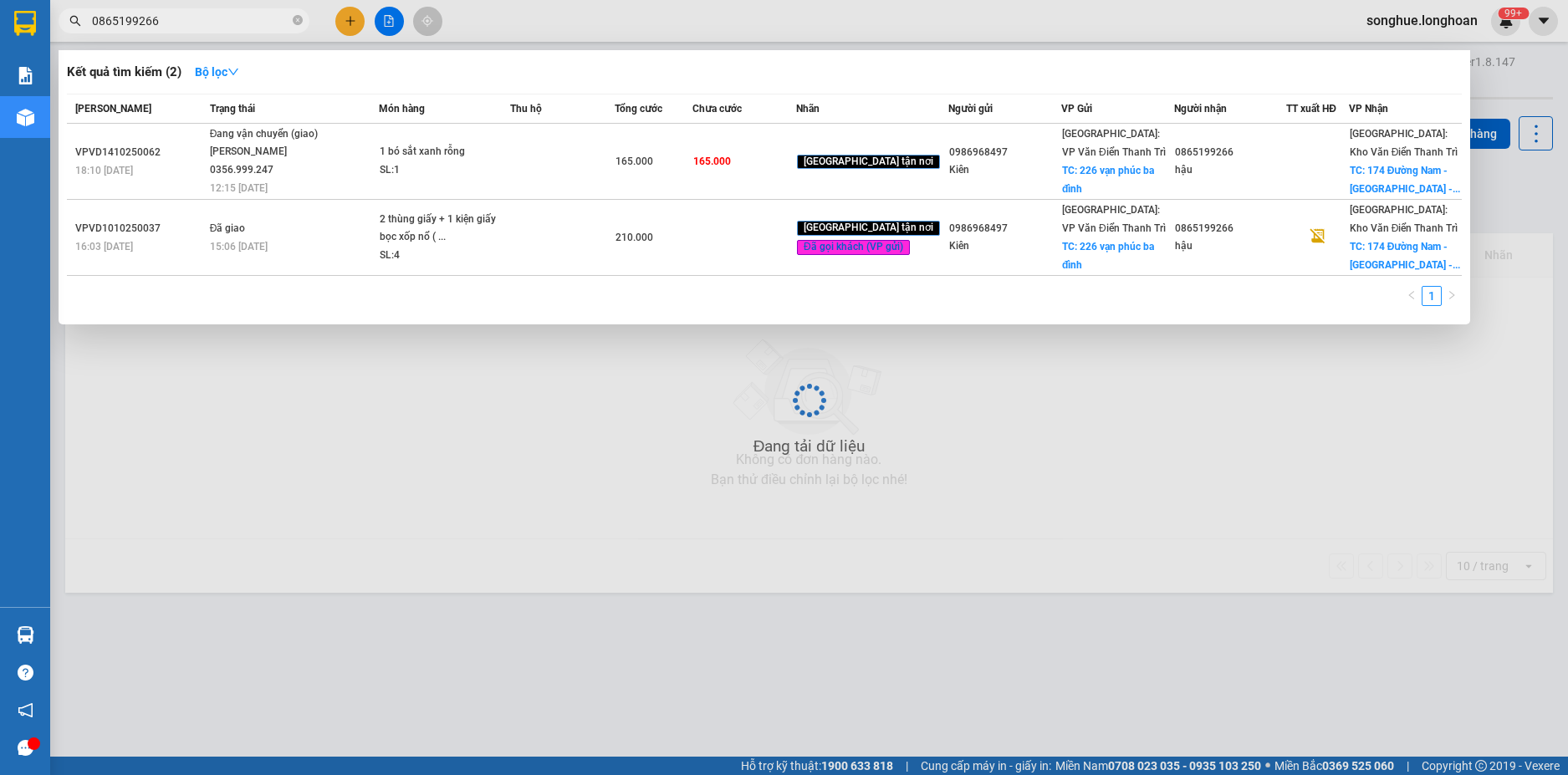
click at [248, 17] on input "0865199266" at bounding box center [191, 21] width 197 height 18
click at [249, 16] on input "0865199266" at bounding box center [191, 21] width 197 height 18
paste input "982715592"
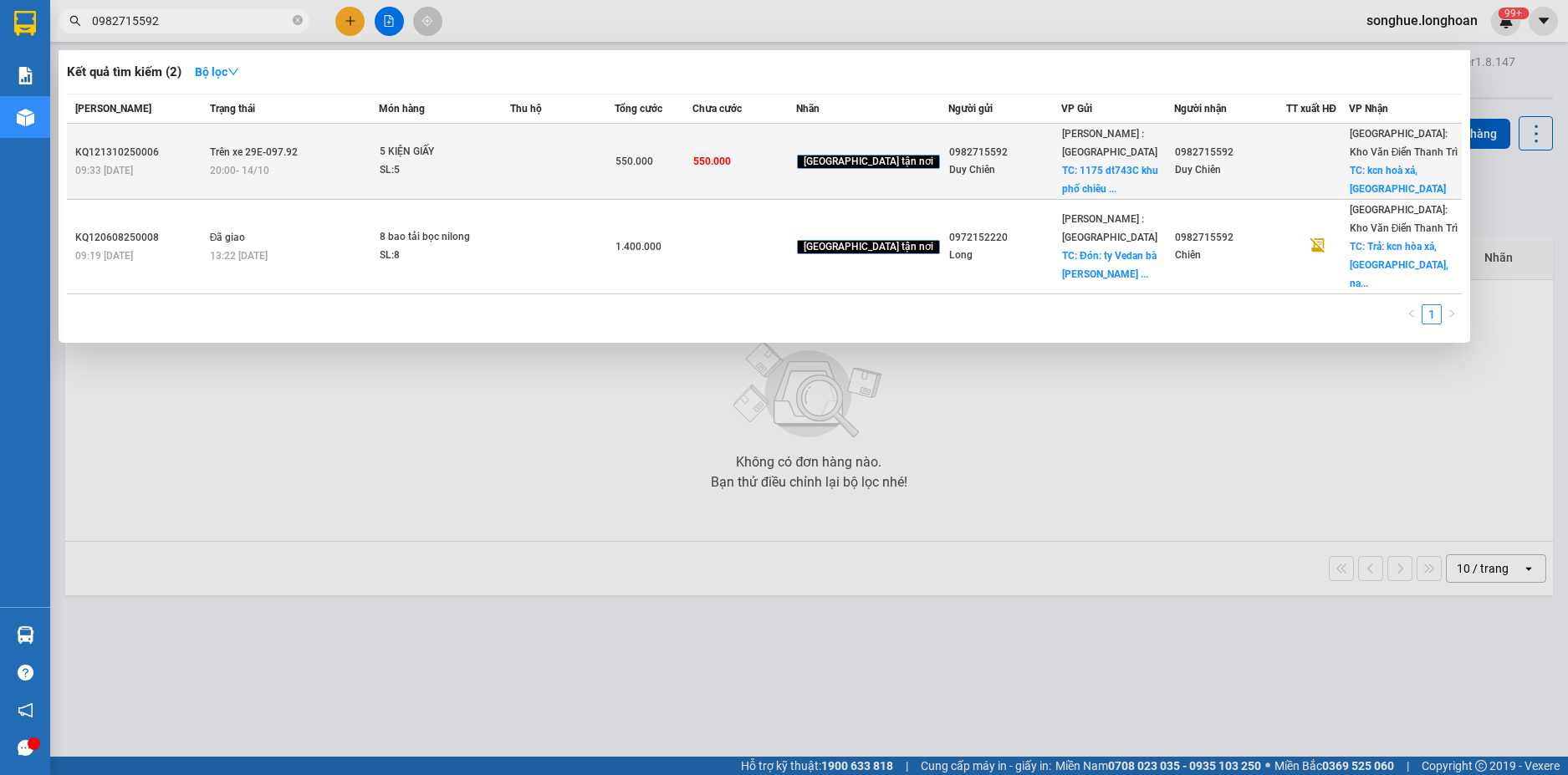
type input "0982715592"
click at [303, 179] on div "20:00 [DATE]" at bounding box center [294, 171] width 168 height 18
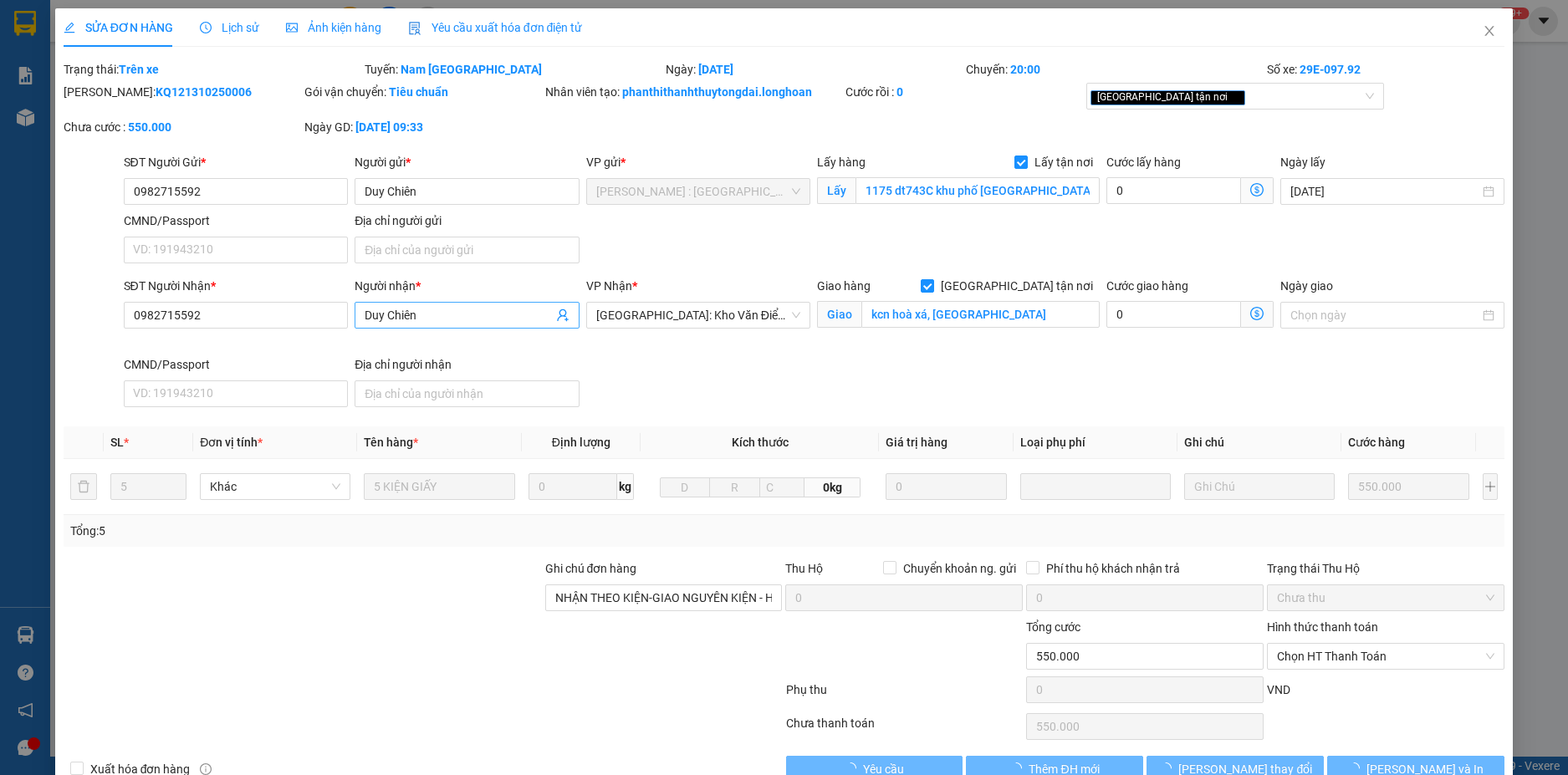
type input "0982715592"
type input "Duy Chiên"
checkbox input "true"
type input "1175 dt743C khu phố [GEOGRAPHIC_DATA], [GEOGRAPHIC_DATA]"
type input "0982715592"
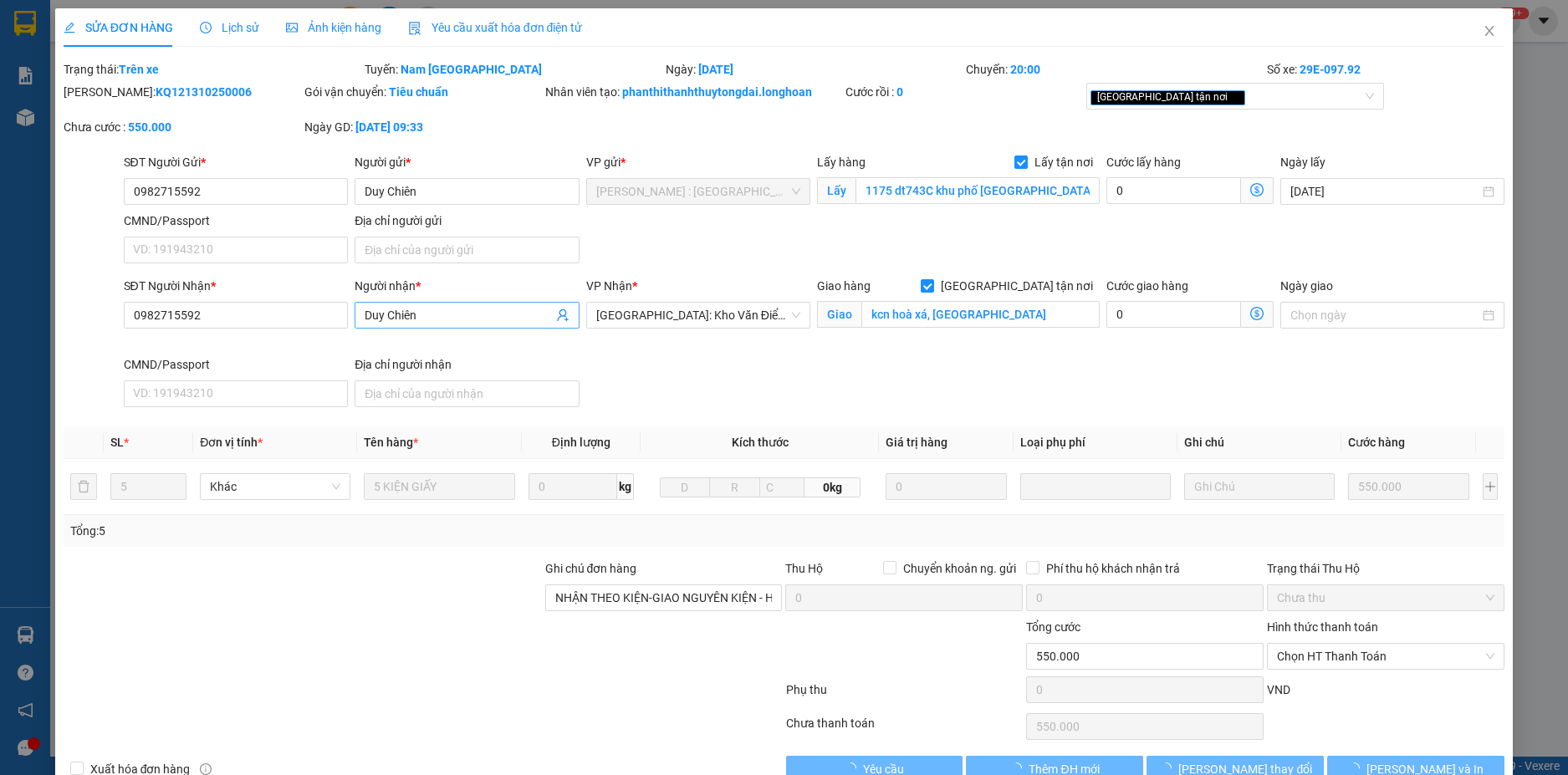
type input "Duy Chiên"
checkbox input "true"
type input "kcn hoà xá, [GEOGRAPHIC_DATA]"
type input "NHẬN THEO KIỆN-GIAO NGUYÊN KIỆN - HƯ VỠ KHÔNG ĐỀN"
type input "0"
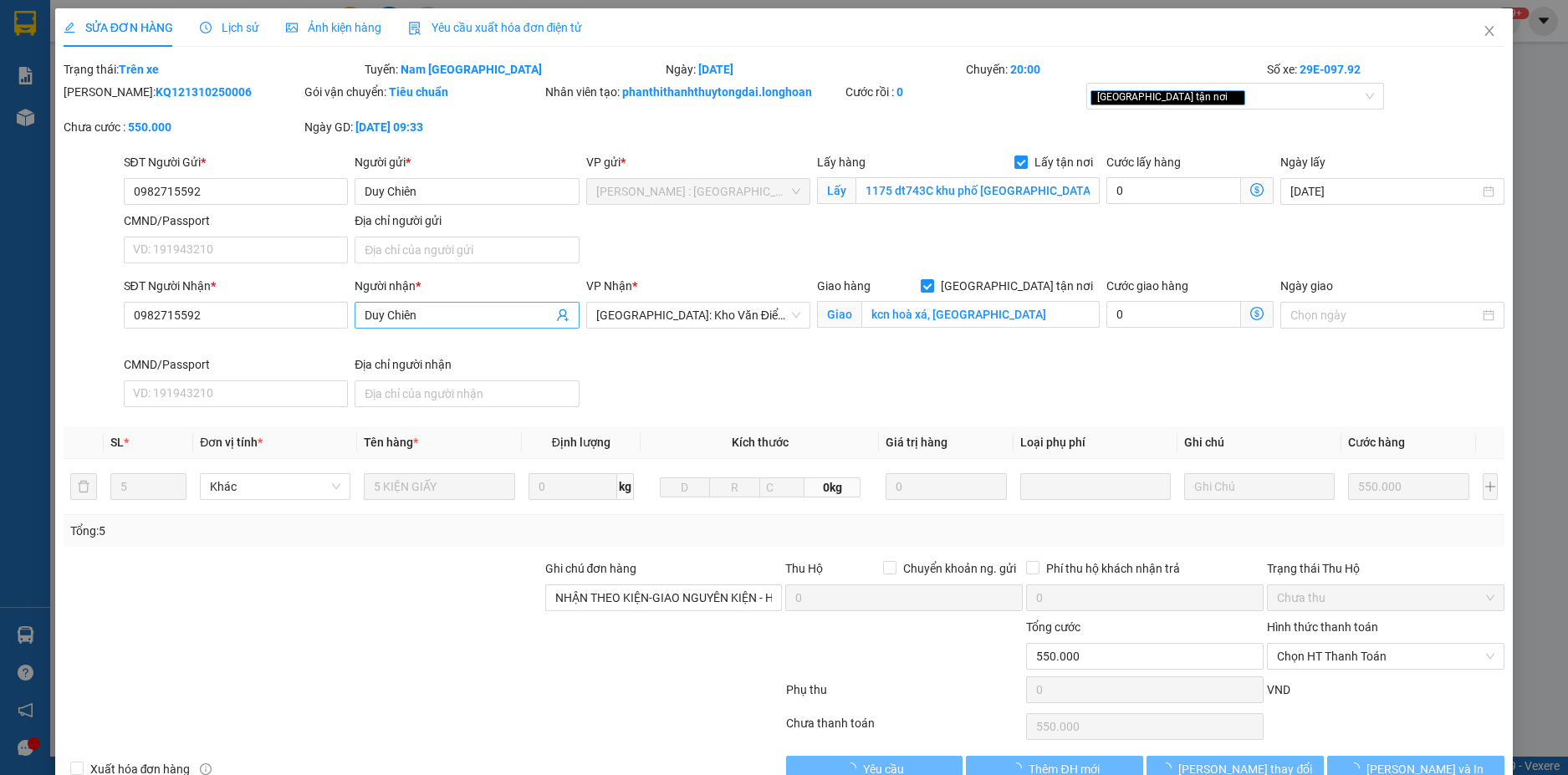
type input "550.000"
